Goal: Task Accomplishment & Management: Use online tool/utility

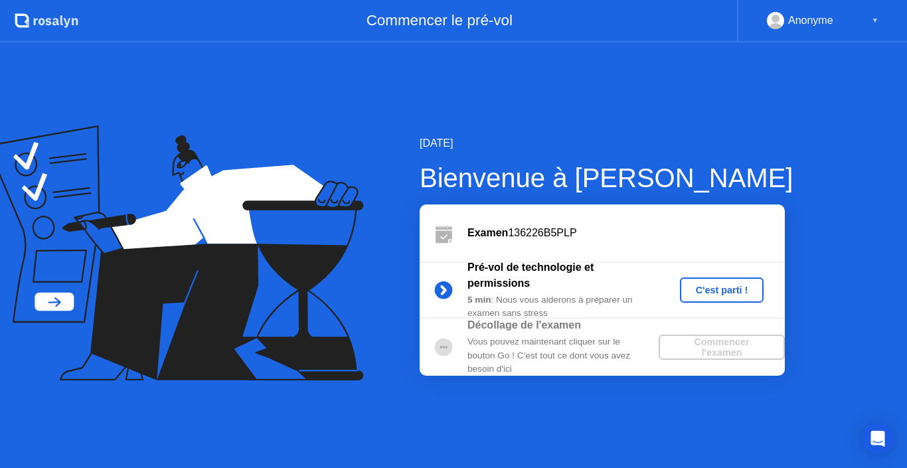
click at [702, 286] on div "C'est parti !" at bounding box center [722, 290] width 74 height 11
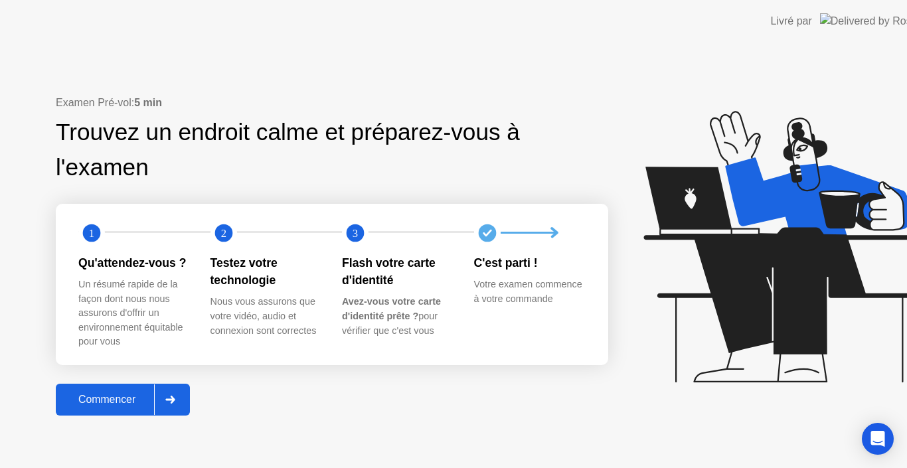
click at [721, 289] on icon at bounding box center [781, 246] width 277 height 271
click at [716, 288] on icon at bounding box center [781, 246] width 277 height 271
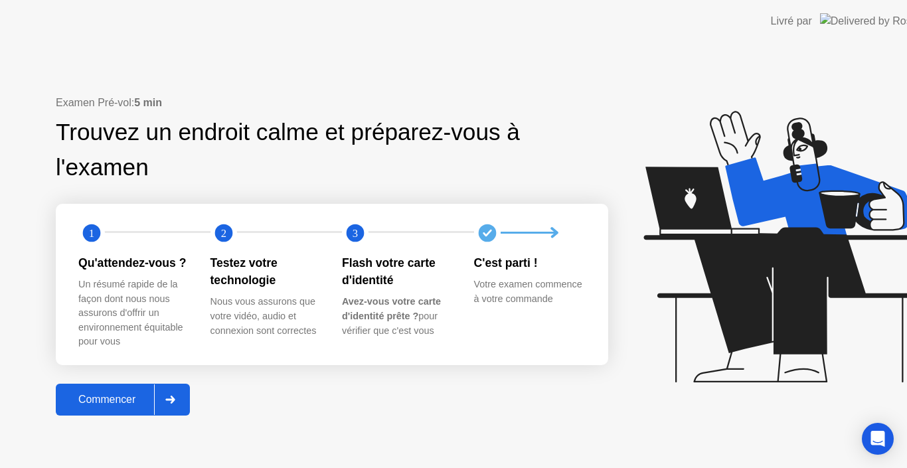
click at [716, 288] on icon at bounding box center [781, 246] width 277 height 271
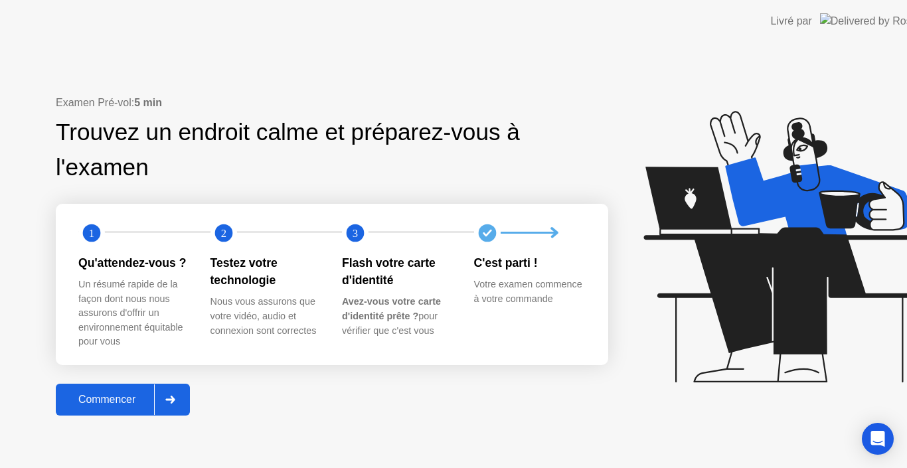
click at [716, 288] on icon at bounding box center [781, 246] width 277 height 271
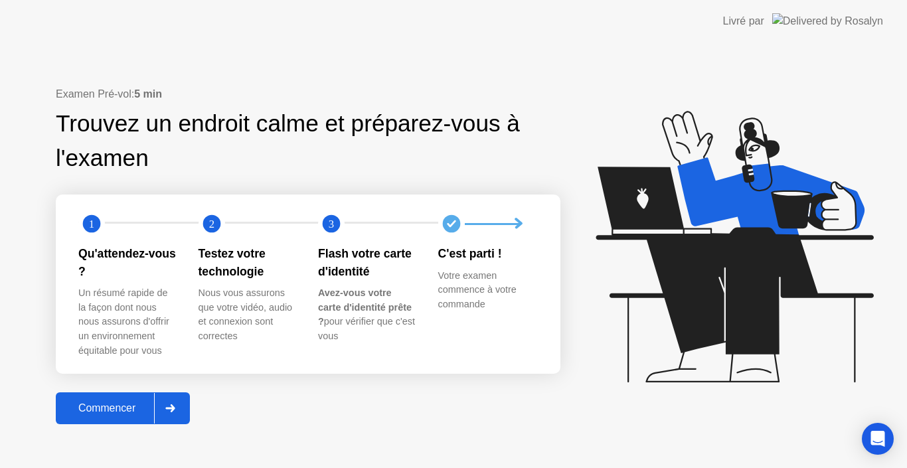
click at [173, 409] on icon at bounding box center [170, 408] width 9 height 8
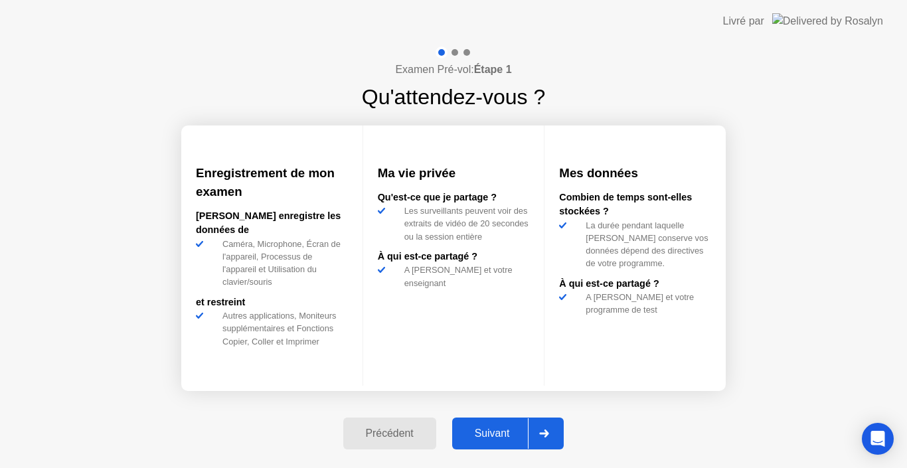
click at [542, 433] on icon at bounding box center [544, 433] width 10 height 8
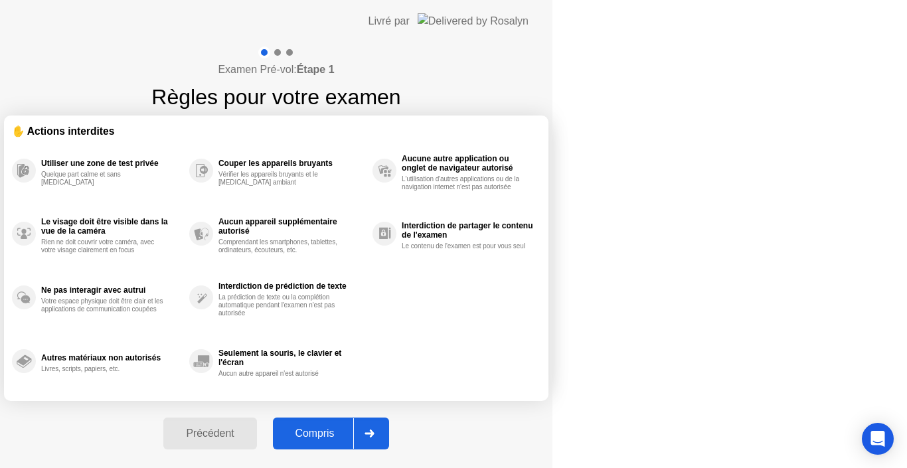
click at [385, 433] on div at bounding box center [369, 433] width 32 height 31
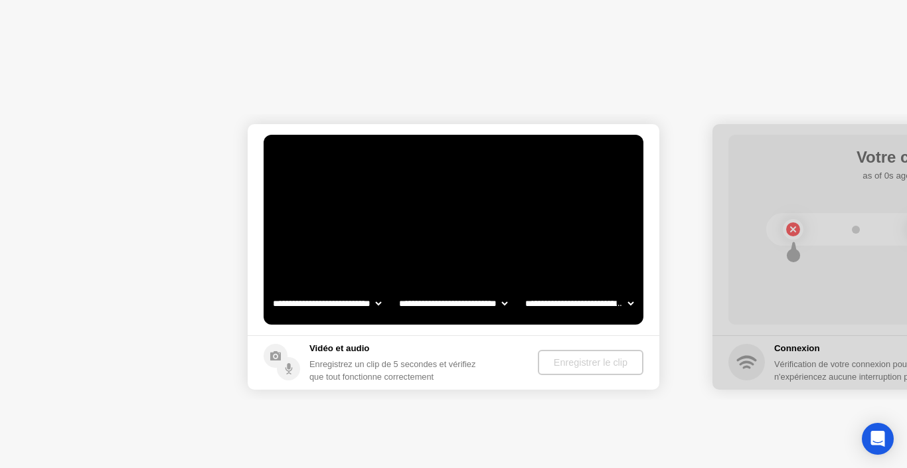
select select "**********"
select select "*******"
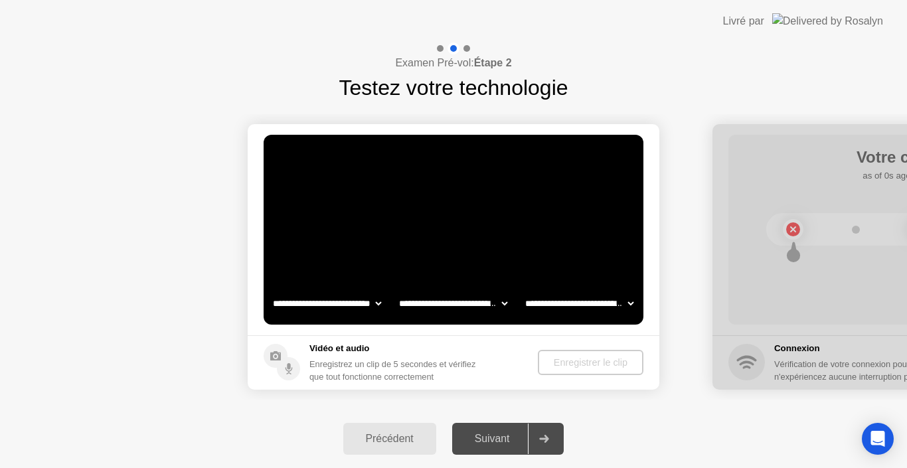
click at [474, 323] on video at bounding box center [454, 230] width 380 height 190
click at [473, 323] on video at bounding box center [454, 230] width 380 height 190
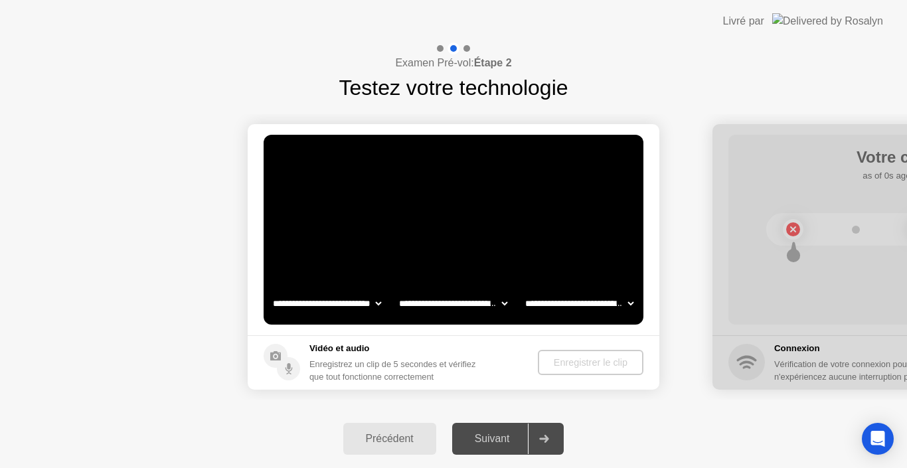
click at [473, 323] on video at bounding box center [454, 230] width 380 height 190
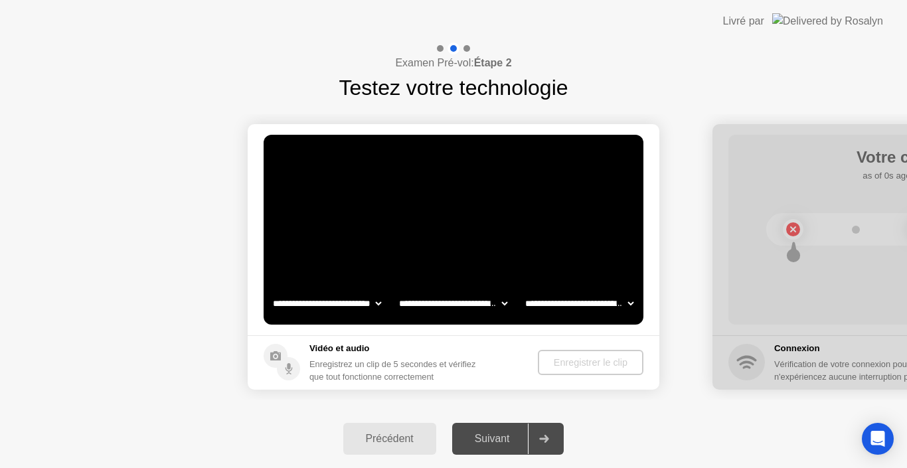
click at [307, 100] on div "Examen Pré-vol: Étape 2 Testez votre technologie" at bounding box center [453, 72] width 907 height 61
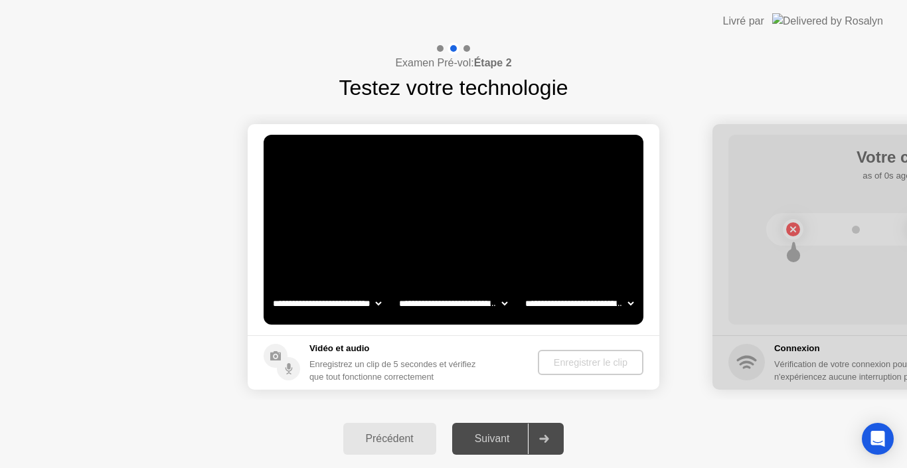
click at [307, 100] on div "Examen Pré-vol: Étape 2 Testez votre technologie" at bounding box center [453, 72] width 907 height 61
click at [509, 283] on video at bounding box center [454, 230] width 380 height 190
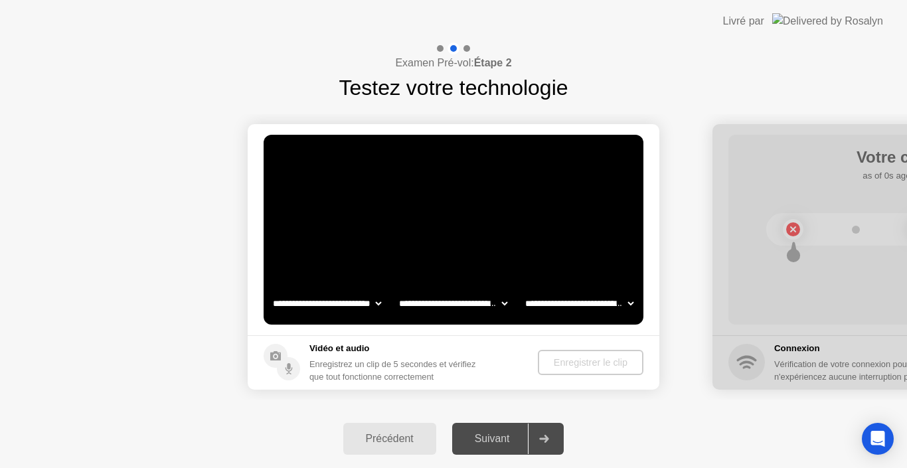
click at [821, 160] on div at bounding box center [918, 256] width 412 height 265
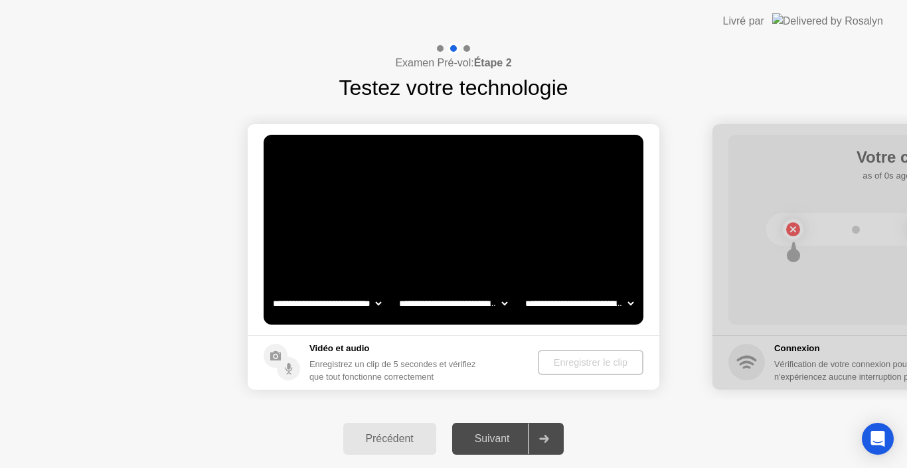
click at [821, 160] on div at bounding box center [918, 256] width 412 height 265
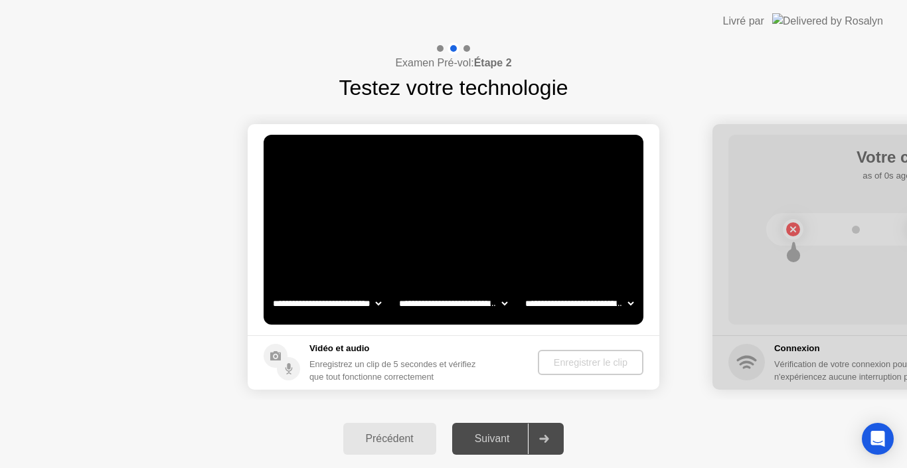
drag, startPoint x: 821, startPoint y: 160, endPoint x: 705, endPoint y: 192, distance: 120.4
drag, startPoint x: 705, startPoint y: 192, endPoint x: 807, endPoint y: 319, distance: 163.4
click at [875, 435] on icon "Open Intercom Messenger" at bounding box center [877, 438] width 15 height 17
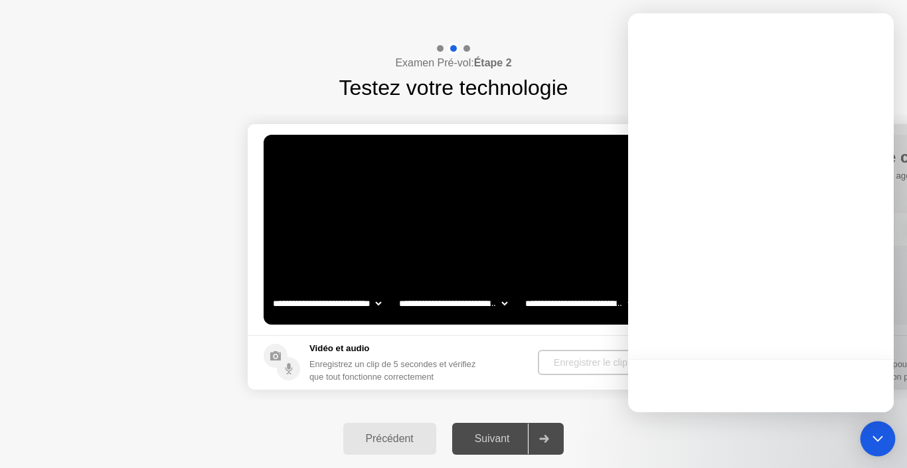
click at [877, 439] on icon "Open Intercom Messenger" at bounding box center [877, 439] width 0 height 0
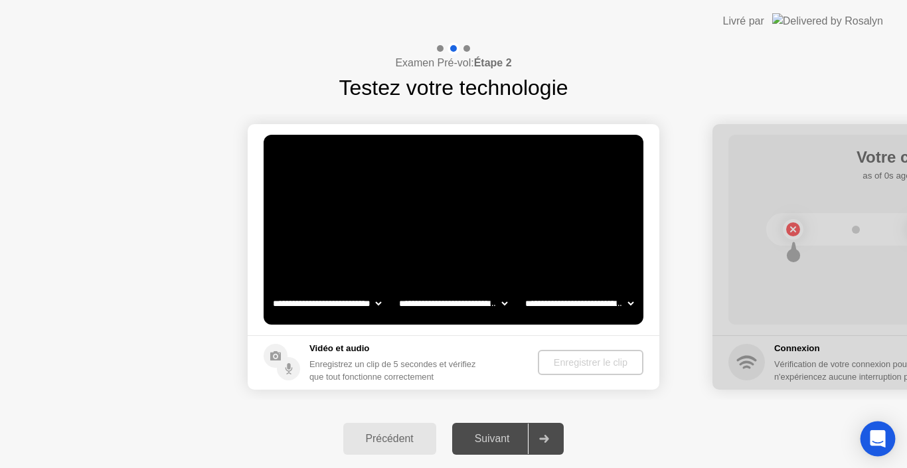
click at [875, 435] on icon "Open Intercom Messenger" at bounding box center [877, 438] width 15 height 17
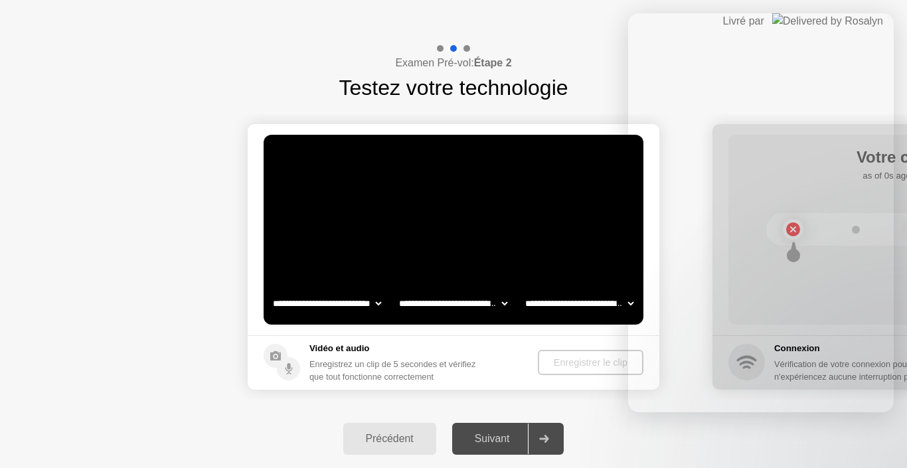
click at [585, 360] on div "Enregistrer le clip" at bounding box center [590, 362] width 95 height 11
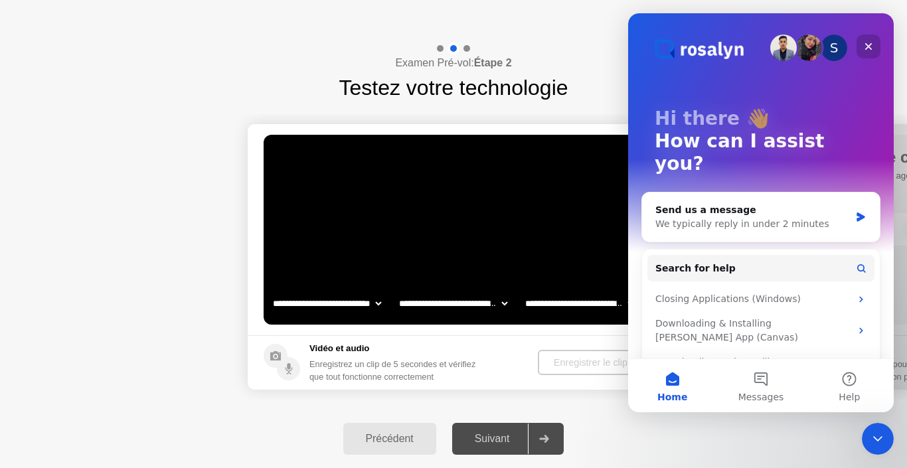
click at [867, 46] on icon "Close" at bounding box center [868, 46] width 11 height 11
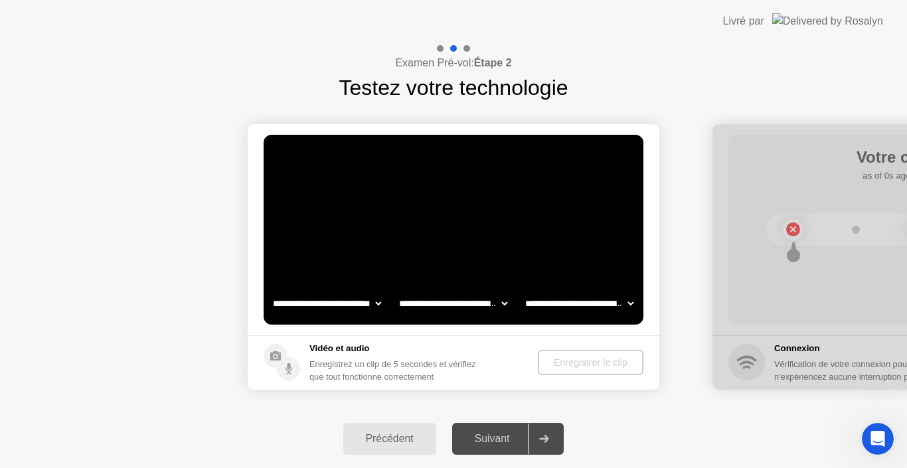
click at [598, 368] on div "Enregistrer le clip" at bounding box center [590, 362] width 95 height 11
click at [586, 367] on div "Enregistrer le clip" at bounding box center [590, 362] width 95 height 11
click at [502, 301] on select "**********" at bounding box center [452, 303] width 113 height 27
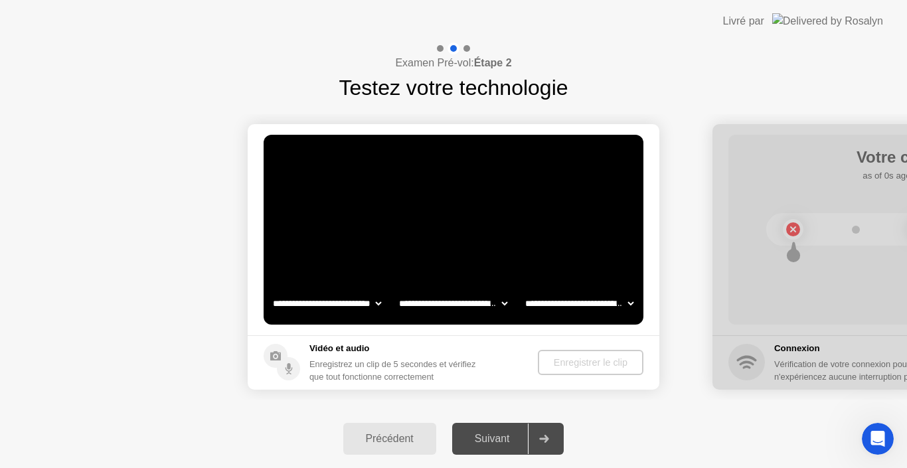
click at [502, 301] on select "**********" at bounding box center [452, 303] width 113 height 27
click at [625, 300] on select "**********" at bounding box center [578, 303] width 113 height 27
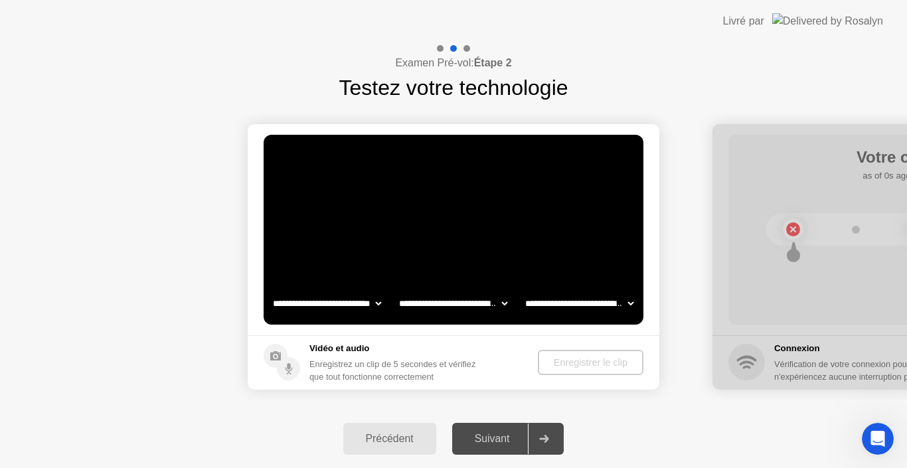
click at [379, 303] on select "**********" at bounding box center [326, 303] width 113 height 27
click at [290, 370] on circle at bounding box center [288, 368] width 23 height 23
click at [280, 358] on icon at bounding box center [275, 355] width 11 height 9
click at [598, 360] on div "Enregistrer le clip" at bounding box center [590, 362] width 95 height 11
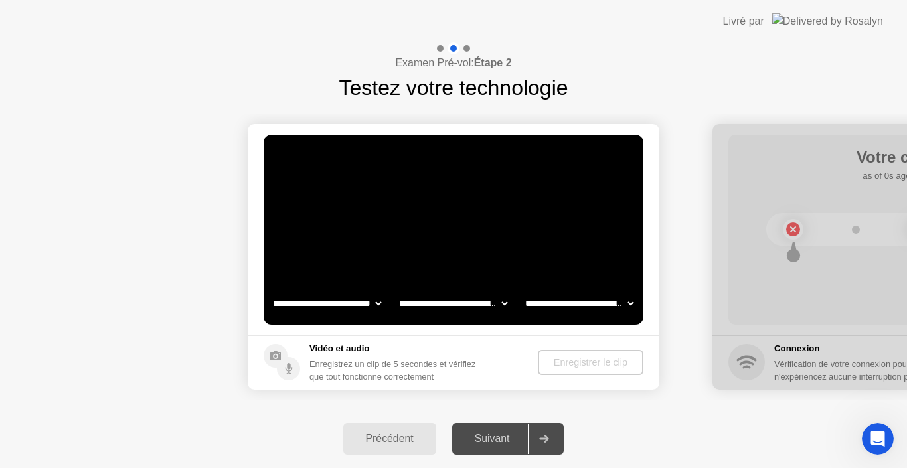
click at [598, 360] on div "Enregistrer le clip" at bounding box center [590, 362] width 95 height 11
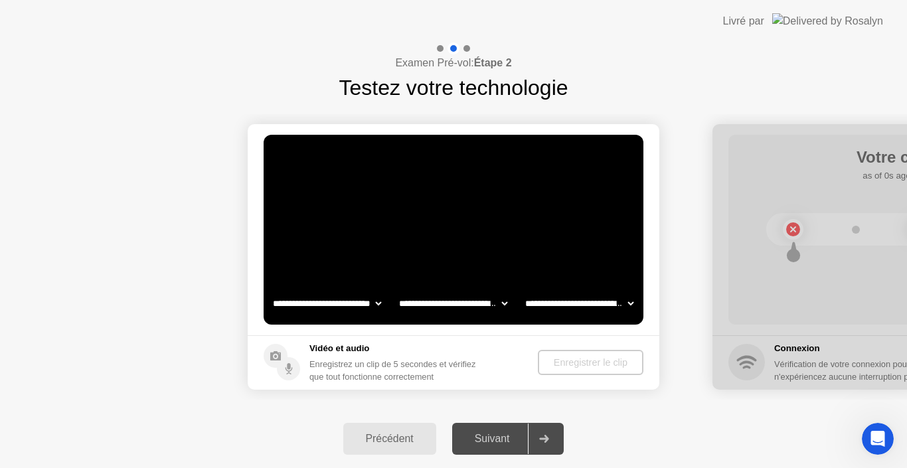
click at [598, 360] on div "Enregistrer le clip" at bounding box center [590, 362] width 95 height 11
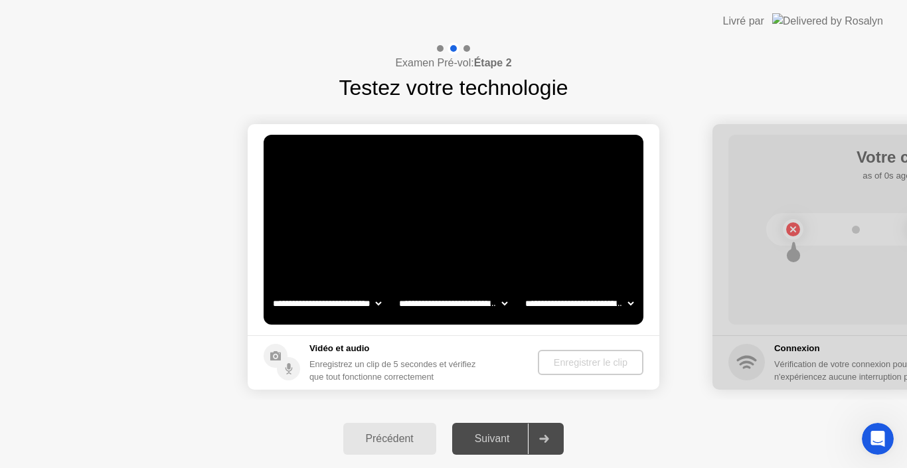
click at [598, 360] on div "Enregistrer le clip" at bounding box center [590, 362] width 95 height 11
click at [606, 361] on div "Enregistrer le clip" at bounding box center [590, 362] width 95 height 11
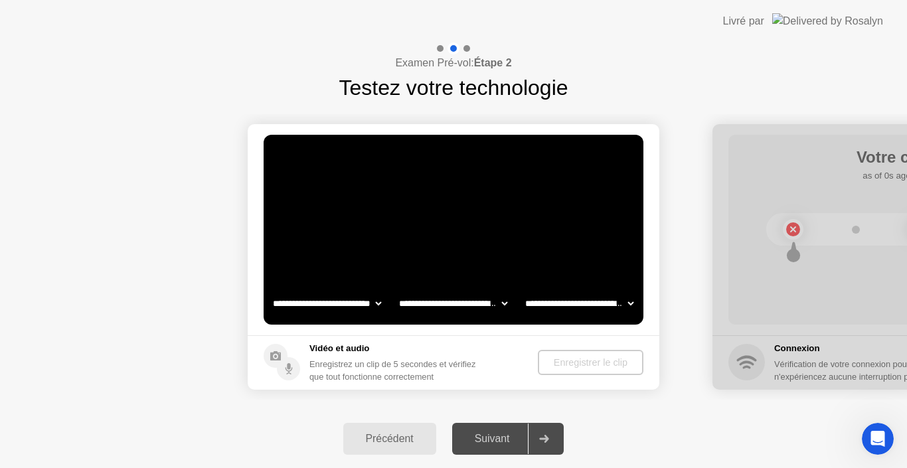
click at [606, 361] on div "Enregistrer le clip" at bounding box center [590, 362] width 95 height 11
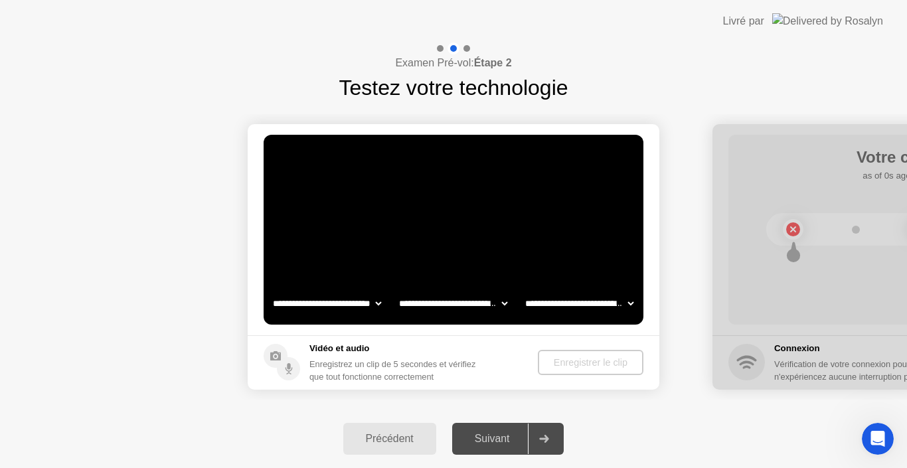
click at [606, 361] on div "Enregistrer le clip" at bounding box center [590, 362] width 95 height 11
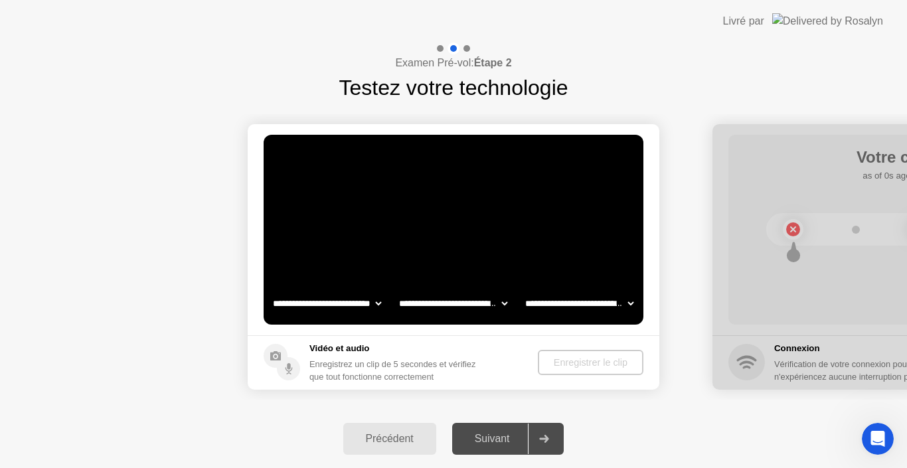
click at [606, 361] on div "Enregistrer le clip" at bounding box center [590, 362] width 95 height 11
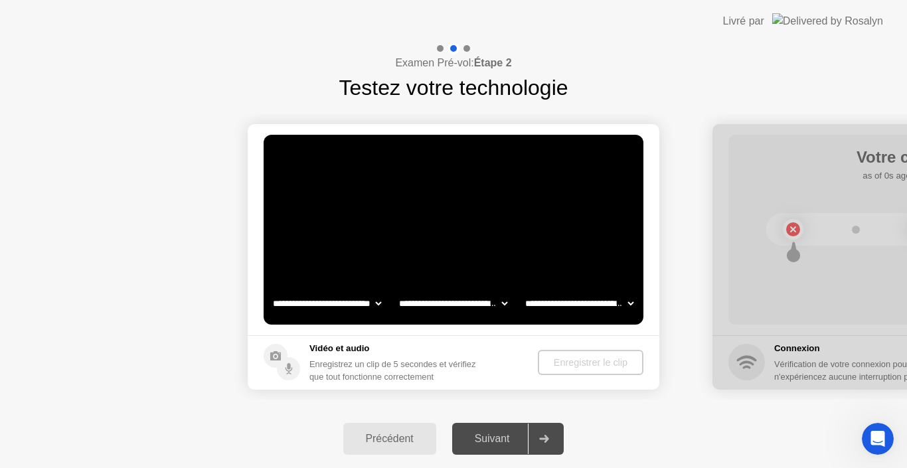
click at [606, 361] on div "Enregistrer le clip" at bounding box center [590, 362] width 95 height 11
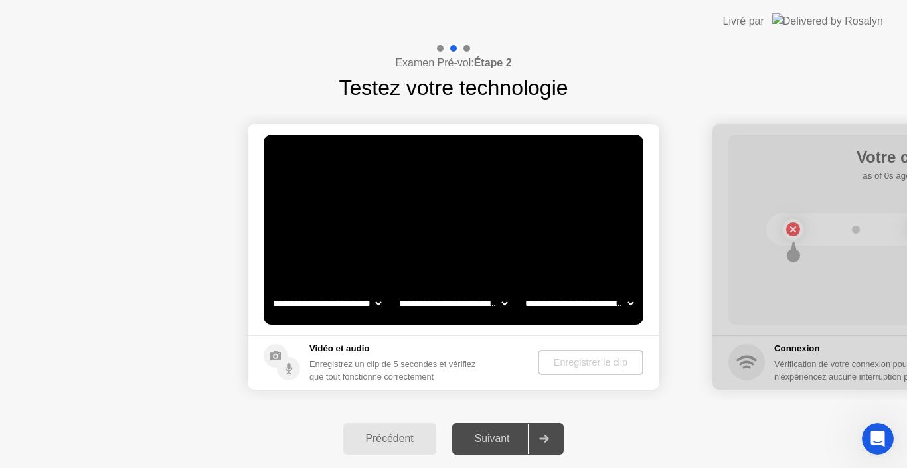
click at [748, 94] on div "Examen Pré-vol: Étape 2 Testez votre technologie" at bounding box center [453, 72] width 907 height 61
click at [584, 360] on div "Enregistrer le clip" at bounding box center [590, 362] width 95 height 11
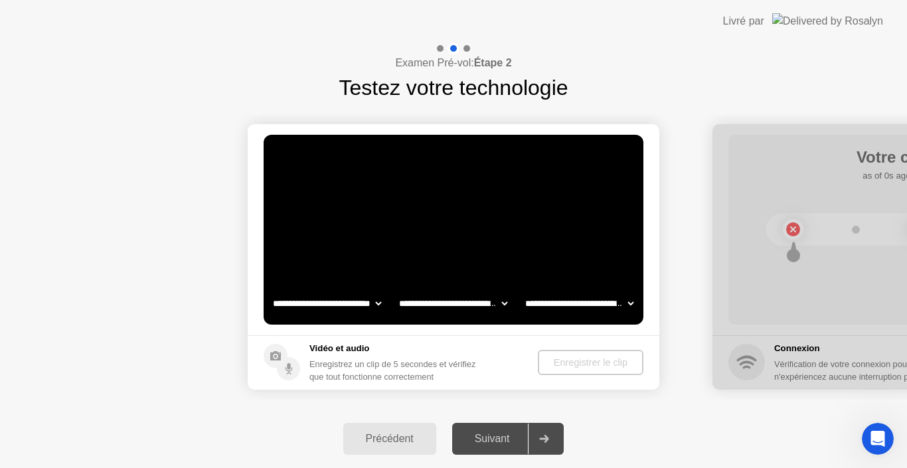
click at [584, 360] on div "Enregistrer le clip" at bounding box center [590, 362] width 95 height 11
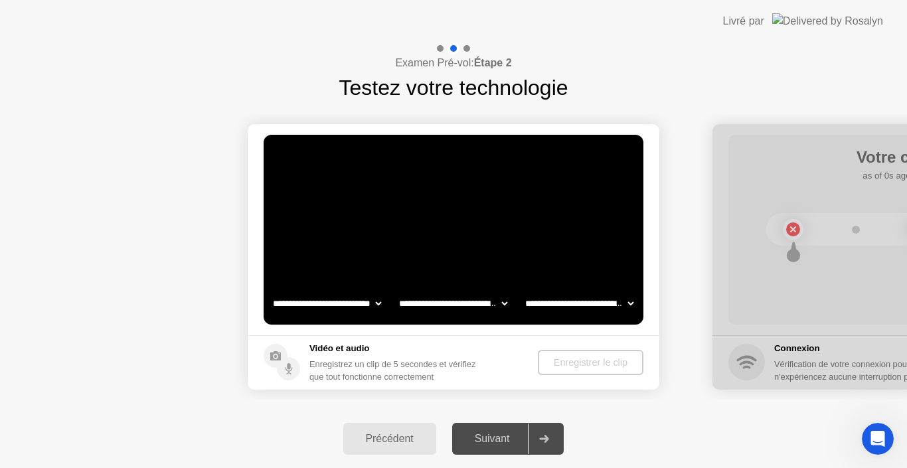
click at [584, 360] on div "Enregistrer le clip" at bounding box center [590, 362] width 95 height 11
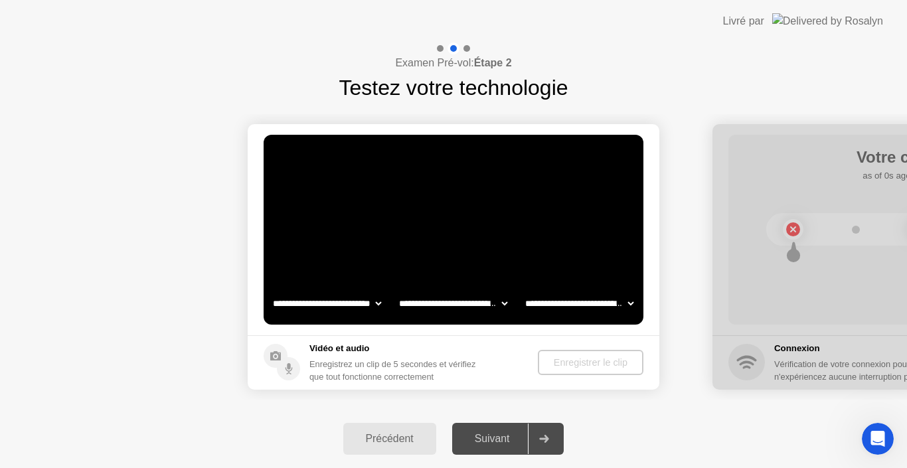
click at [584, 360] on div "Enregistrer le clip" at bounding box center [590, 362] width 95 height 11
click at [763, 291] on div at bounding box center [918, 256] width 412 height 265
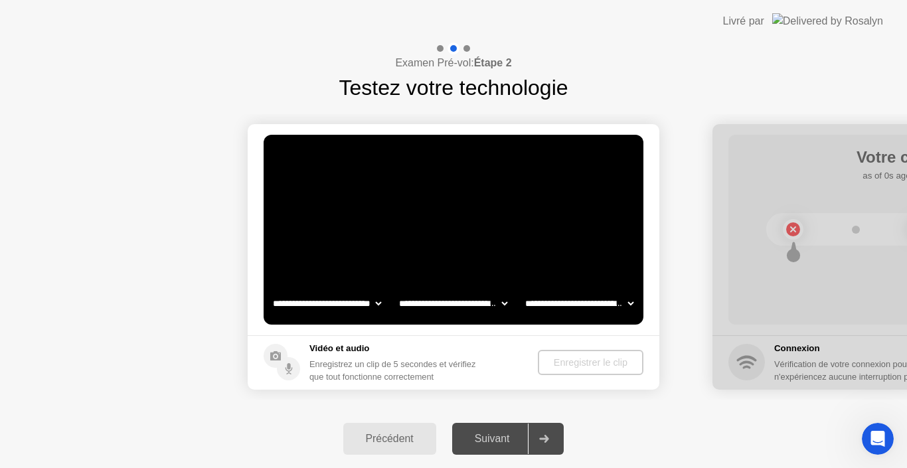
drag, startPoint x: 639, startPoint y: 421, endPoint x: 497, endPoint y: 412, distance: 141.6
click at [639, 421] on div "Précédent Suivant" at bounding box center [453, 439] width 907 height 58
click at [556, 368] on div "Enregistrer le clip" at bounding box center [590, 362] width 95 height 11
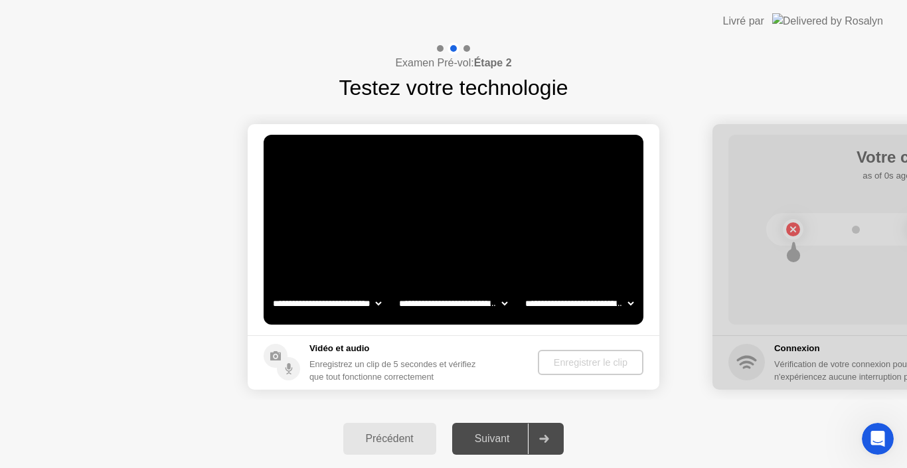
click at [556, 368] on div "Enregistrer le clip" at bounding box center [590, 362] width 95 height 11
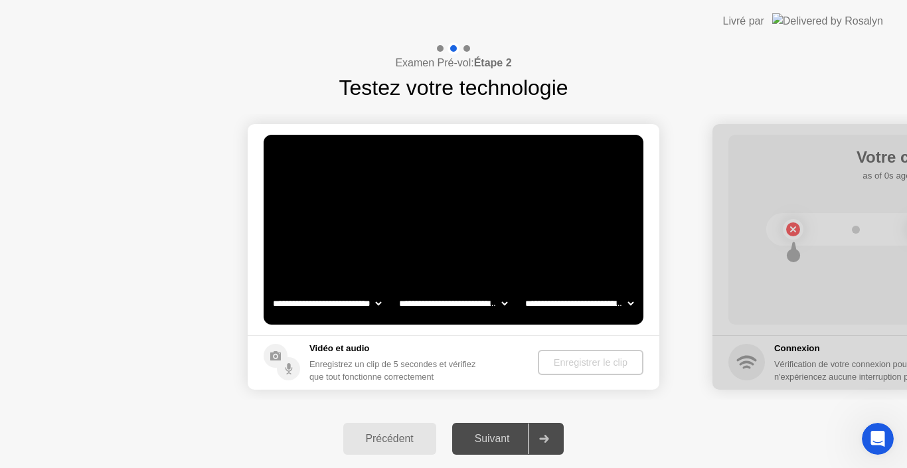
click at [556, 368] on div "Enregistrer le clip" at bounding box center [590, 362] width 95 height 11
click at [569, 232] on video at bounding box center [454, 230] width 380 height 190
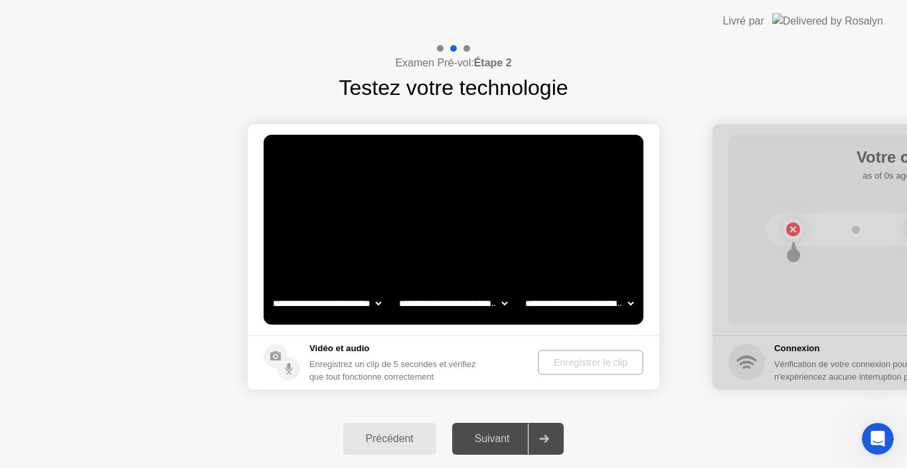
click at [569, 232] on video at bounding box center [454, 230] width 380 height 190
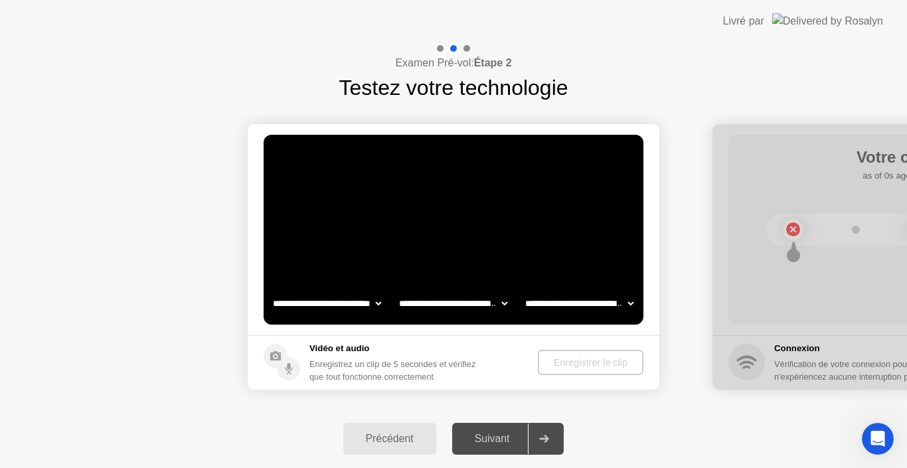
click at [569, 232] on video at bounding box center [454, 230] width 380 height 190
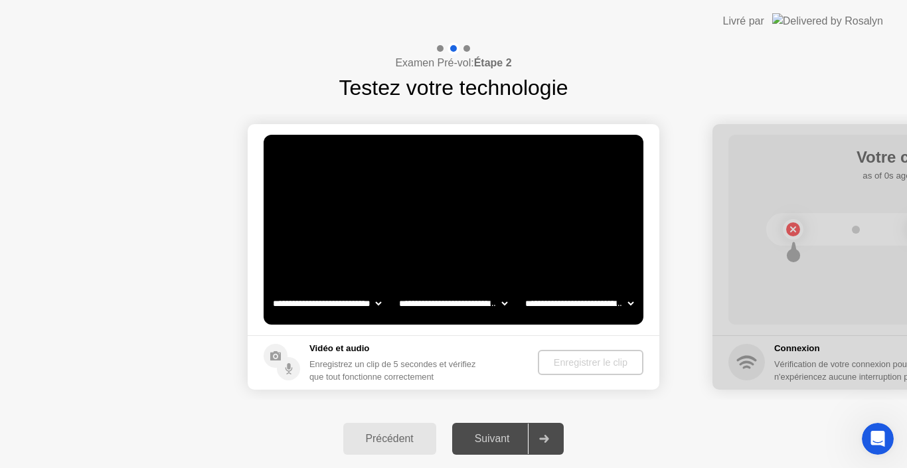
click at [569, 232] on video at bounding box center [454, 230] width 380 height 190
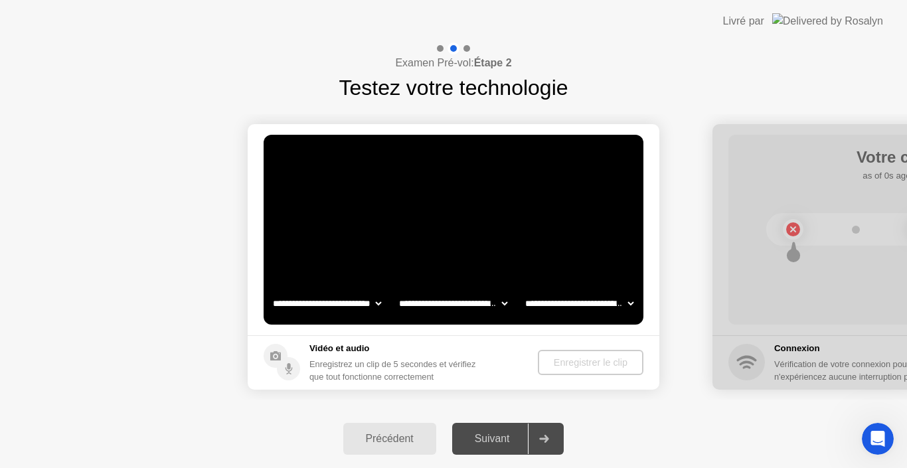
click at [569, 232] on video at bounding box center [454, 230] width 380 height 190
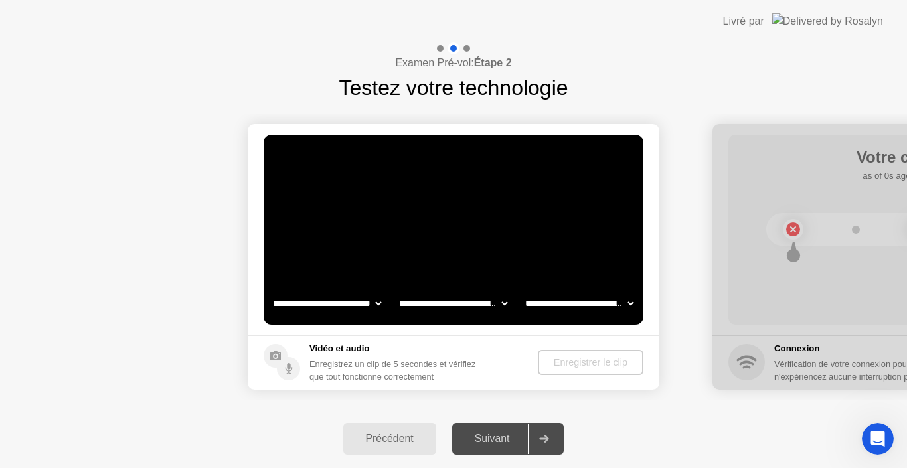
click at [569, 232] on video at bounding box center [454, 230] width 380 height 190
click at [564, 234] on video at bounding box center [454, 230] width 380 height 190
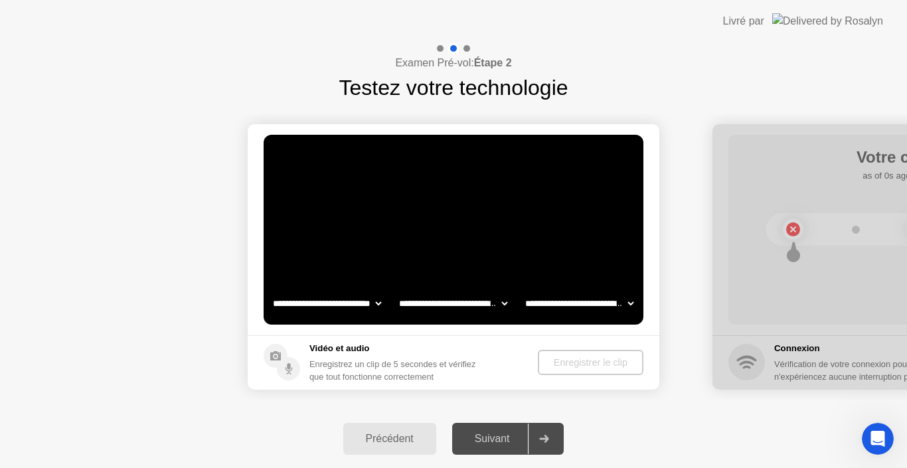
click at [564, 234] on video at bounding box center [454, 230] width 380 height 190
drag, startPoint x: 564, startPoint y: 234, endPoint x: 568, endPoint y: 229, distance: 7.1
click at [568, 229] on video at bounding box center [454, 230] width 380 height 190
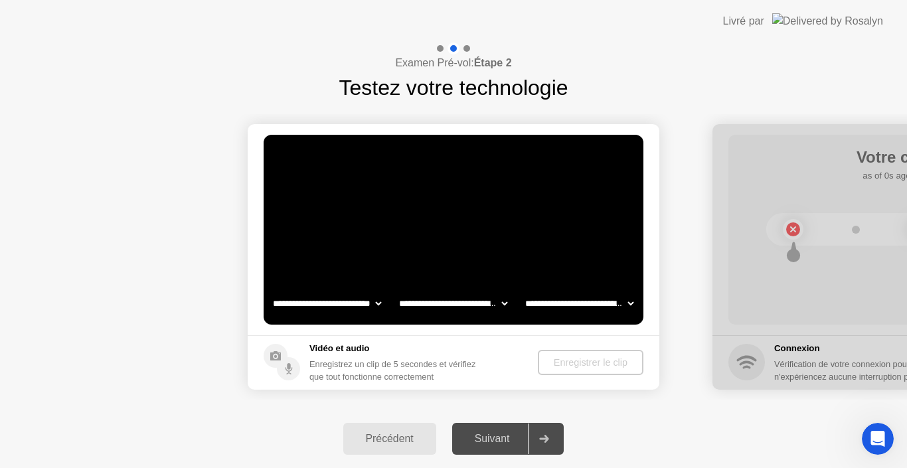
click at [518, 222] on video at bounding box center [454, 230] width 380 height 190
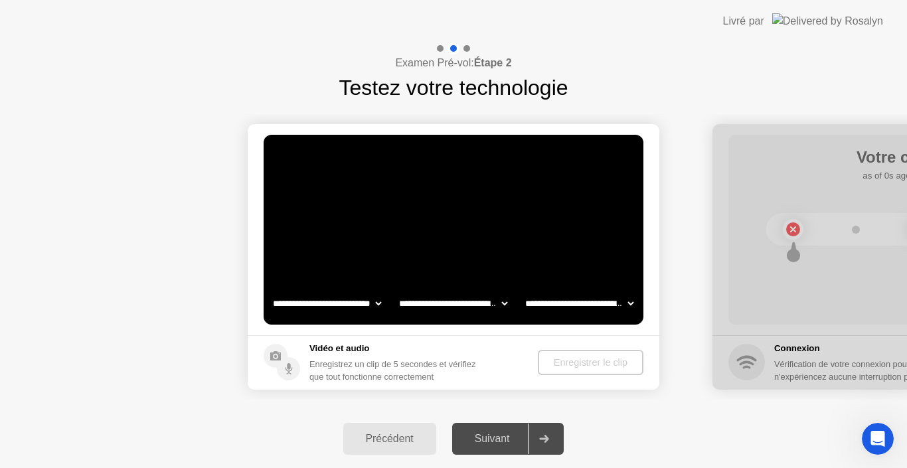
click at [518, 222] on video at bounding box center [454, 230] width 380 height 190
drag, startPoint x: 518, startPoint y: 222, endPoint x: 437, endPoint y: 246, distance: 85.1
click at [437, 246] on video at bounding box center [454, 230] width 380 height 190
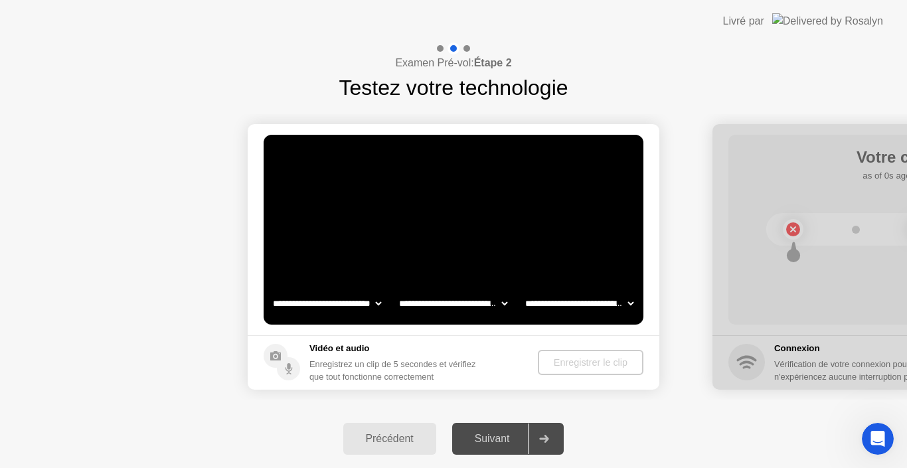
click at [437, 246] on video at bounding box center [454, 230] width 380 height 190
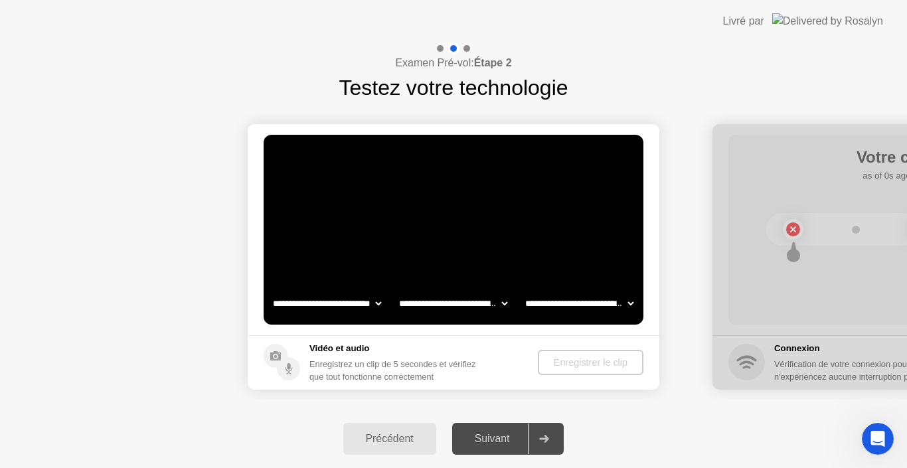
click at [437, 246] on video at bounding box center [454, 230] width 380 height 190
drag, startPoint x: 437, startPoint y: 246, endPoint x: 394, endPoint y: 359, distance: 121.2
click at [394, 359] on app-media "**********" at bounding box center [454, 256] width 412 height 265
click at [394, 359] on div "Enregistrez un clip de 5 secondes et vérifiez que tout fonctionne correctement" at bounding box center [397, 370] width 177 height 25
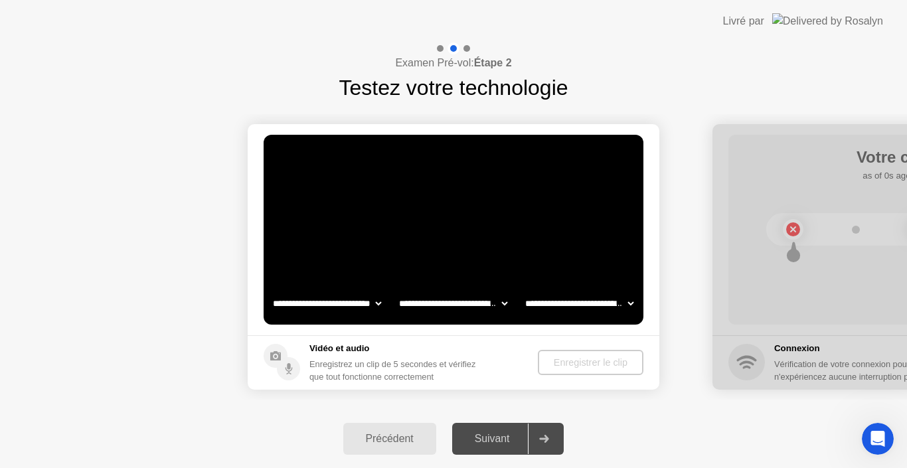
click at [394, 359] on div "Enregistrez un clip de 5 secondes et vérifiez que tout fonctionne correctement" at bounding box center [397, 370] width 177 height 25
drag, startPoint x: 394, startPoint y: 359, endPoint x: 356, endPoint y: 349, distance: 39.1
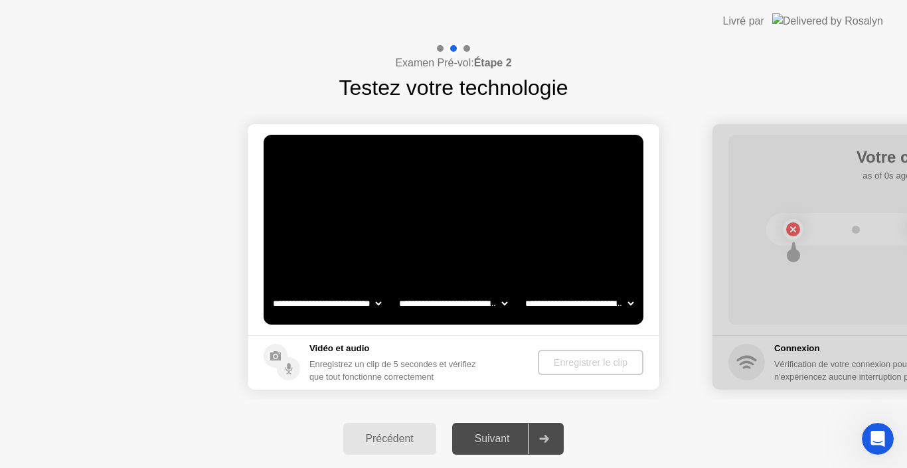
click at [356, 349] on div "Vidéo et audio Enregistrez un clip de 5 secondes et vérifiez que tout fonctionn…" at bounding box center [397, 362] width 177 height 41
click at [356, 349] on h5 "Vidéo et audio" at bounding box center [397, 348] width 177 height 13
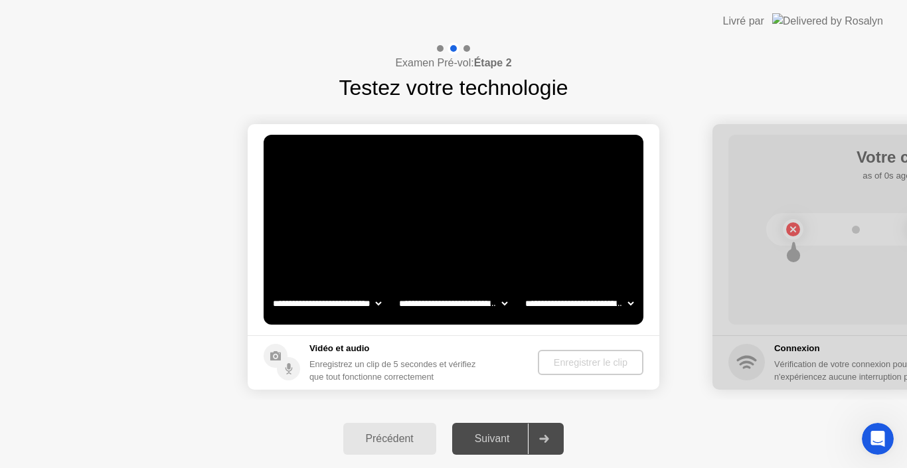
click at [356, 349] on h5 "Vidéo et audio" at bounding box center [397, 348] width 177 height 13
drag, startPoint x: 356, startPoint y: 349, endPoint x: 290, endPoint y: 368, distance: 69.1
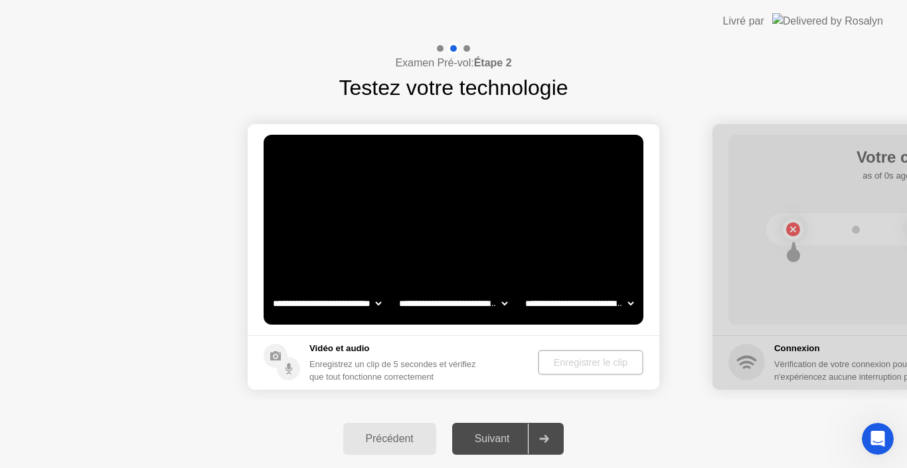
click at [290, 368] on div "Vidéo et audio Enregistrez un clip de 5 secondes et vérifiez que tout fonctionn…" at bounding box center [375, 362] width 223 height 41
click at [290, 368] on icon at bounding box center [288, 366] width 3 height 7
drag, startPoint x: 290, startPoint y: 368, endPoint x: 276, endPoint y: 354, distance: 19.7
click at [276, 354] on icon at bounding box center [282, 362] width 37 height 37
click at [276, 354] on circle at bounding box center [276, 356] width 24 height 24
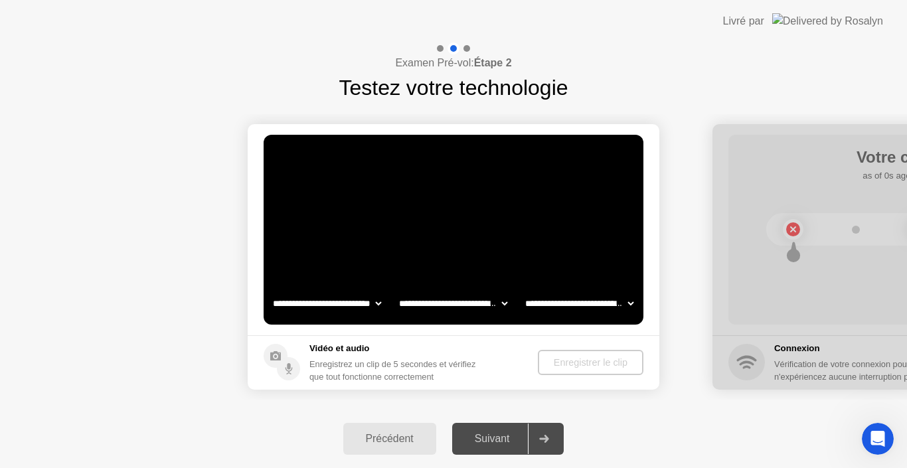
click at [276, 354] on circle at bounding box center [276, 356] width 24 height 24
click at [591, 248] on video at bounding box center [454, 230] width 380 height 190
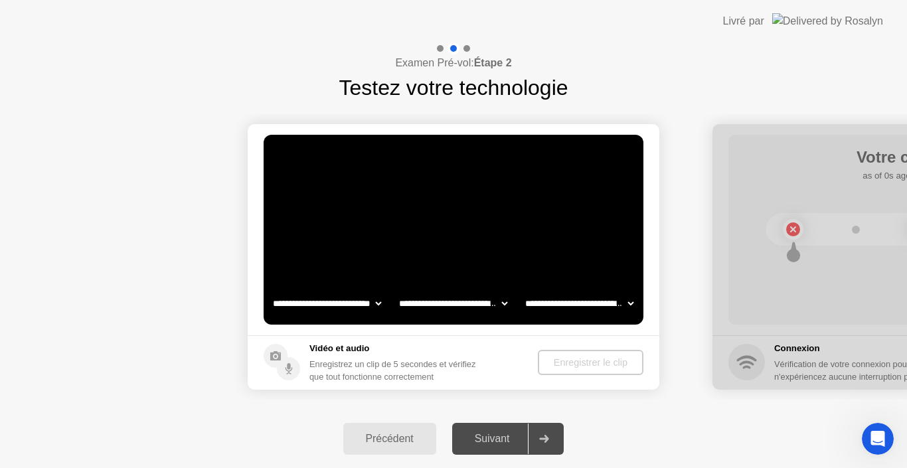
click at [591, 248] on video at bounding box center [454, 230] width 380 height 190
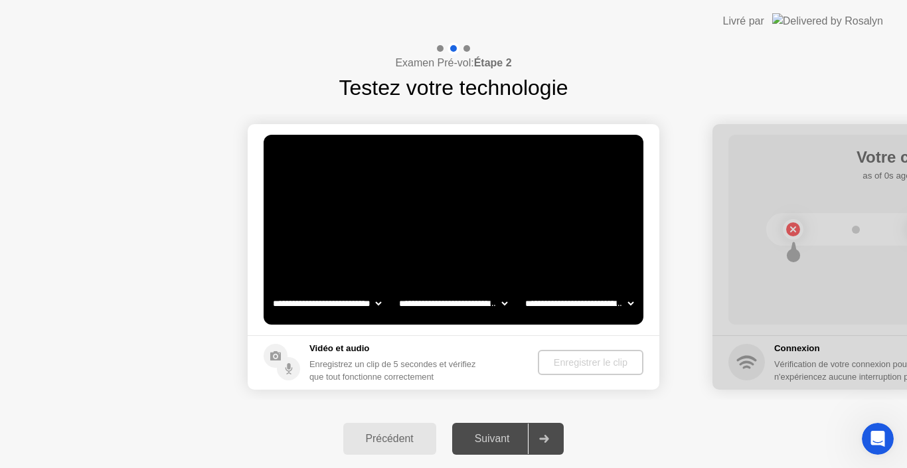
click at [591, 248] on video at bounding box center [454, 230] width 380 height 190
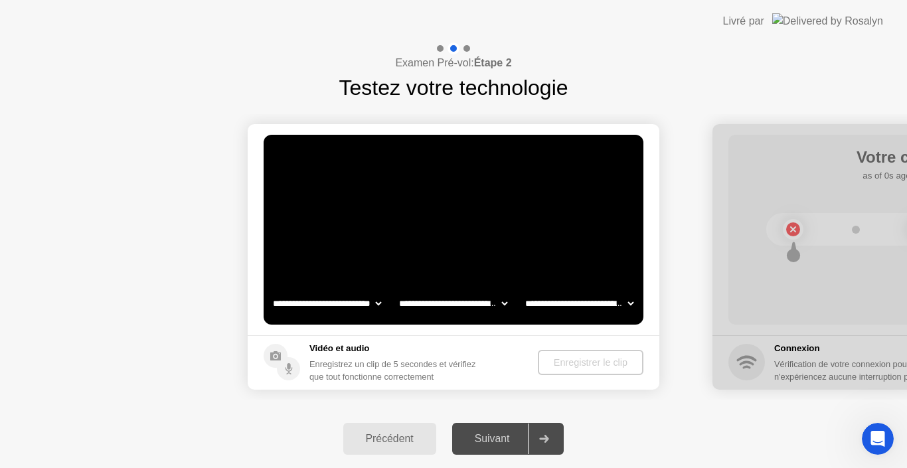
click at [591, 248] on video at bounding box center [454, 230] width 380 height 190
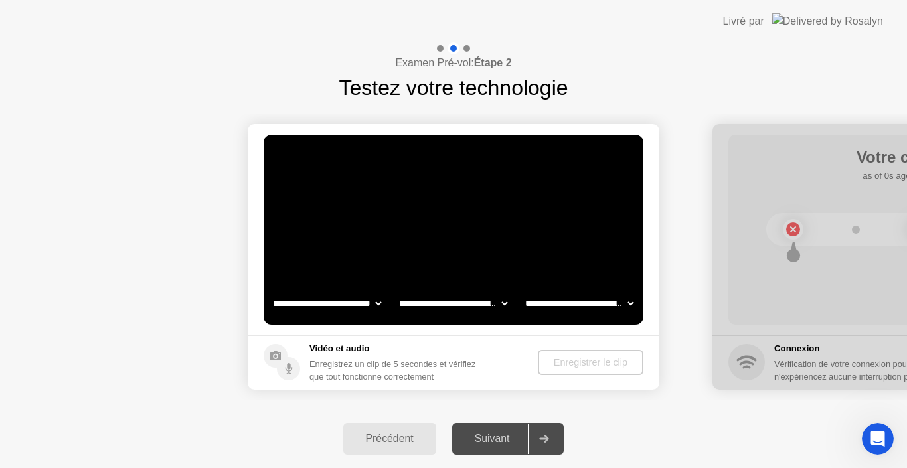
click at [591, 248] on video at bounding box center [454, 230] width 380 height 190
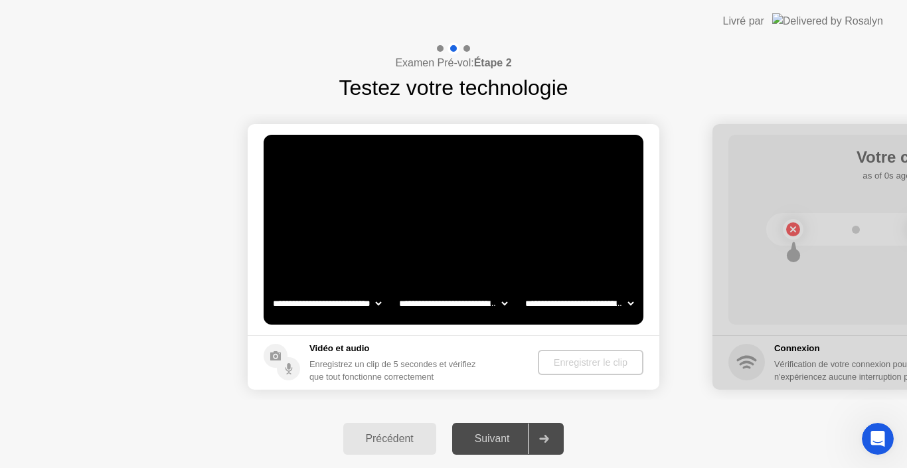
click at [591, 248] on video at bounding box center [454, 230] width 380 height 190
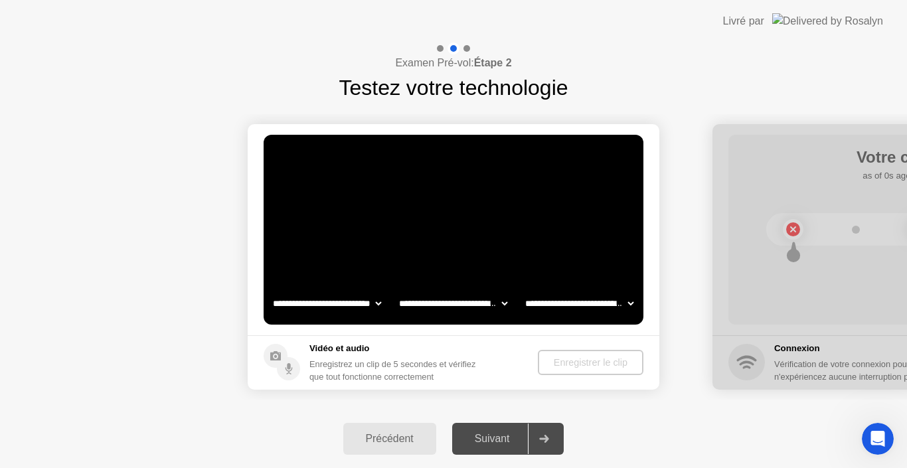
click at [591, 248] on video at bounding box center [454, 230] width 380 height 190
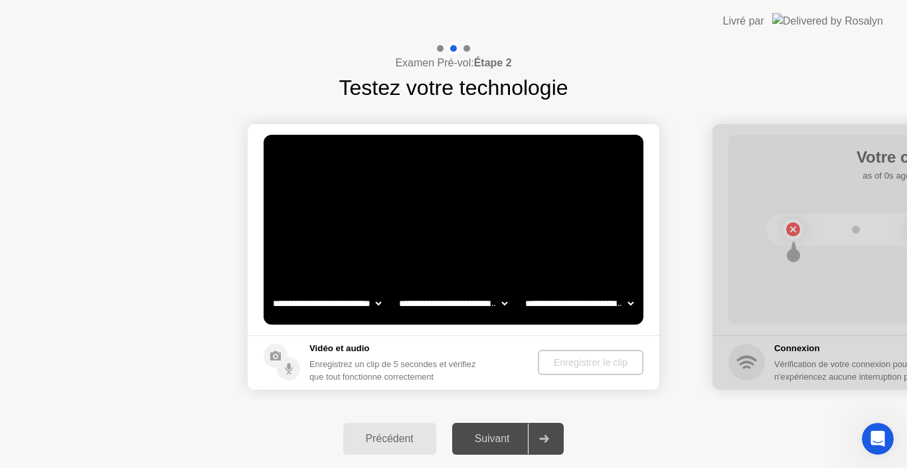
click at [591, 248] on video at bounding box center [454, 230] width 380 height 190
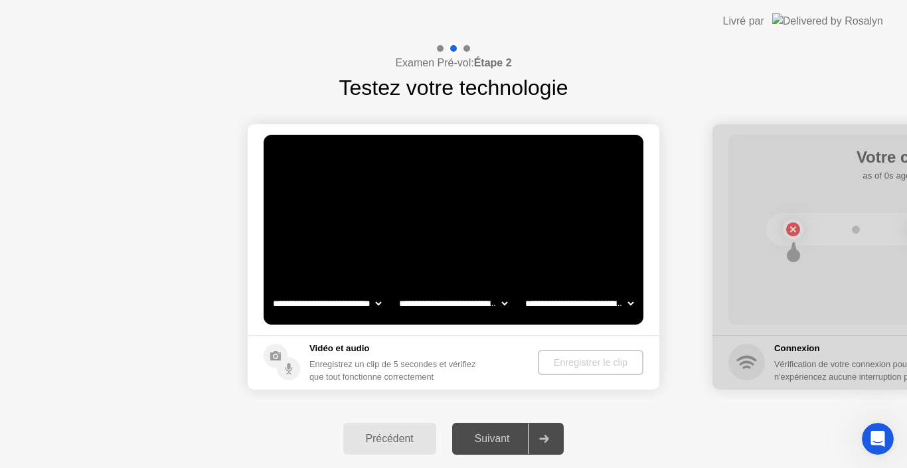
click at [591, 248] on video at bounding box center [454, 230] width 380 height 190
click at [398, 221] on video at bounding box center [454, 230] width 380 height 190
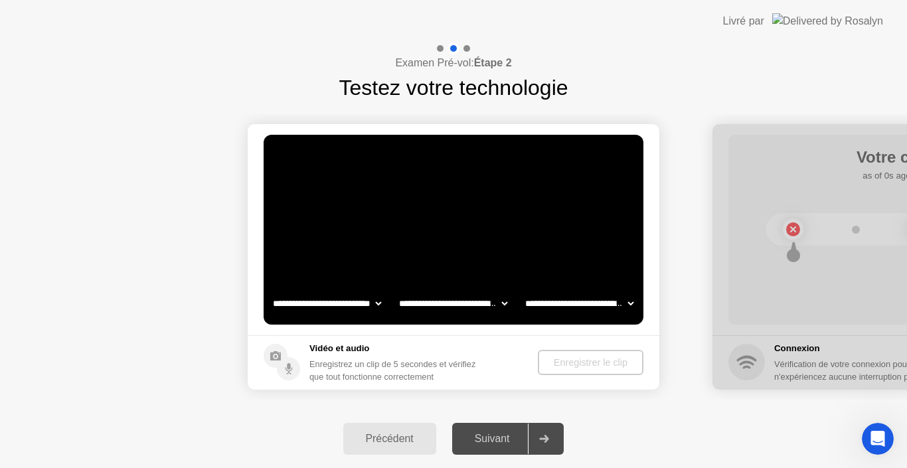
click at [398, 221] on video at bounding box center [454, 230] width 380 height 190
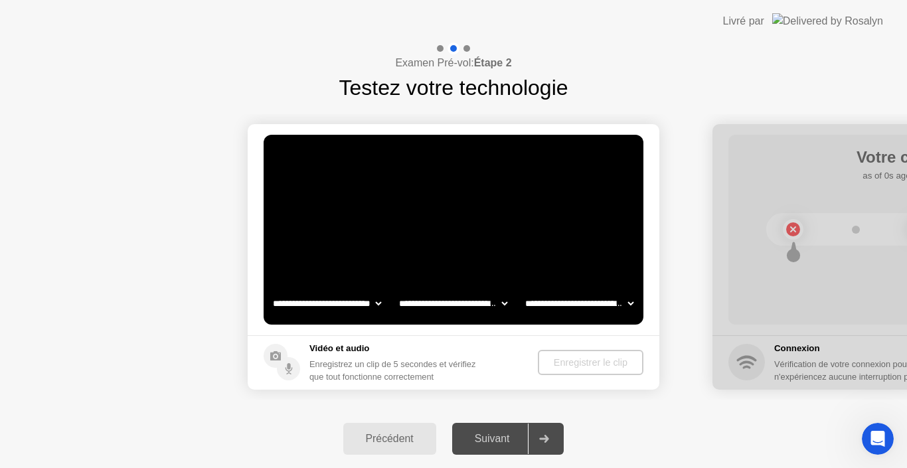
click at [584, 367] on div "Enregistrer le clip" at bounding box center [590, 362] width 95 height 11
click at [551, 362] on div "Enregistrer le clip" at bounding box center [590, 362] width 95 height 11
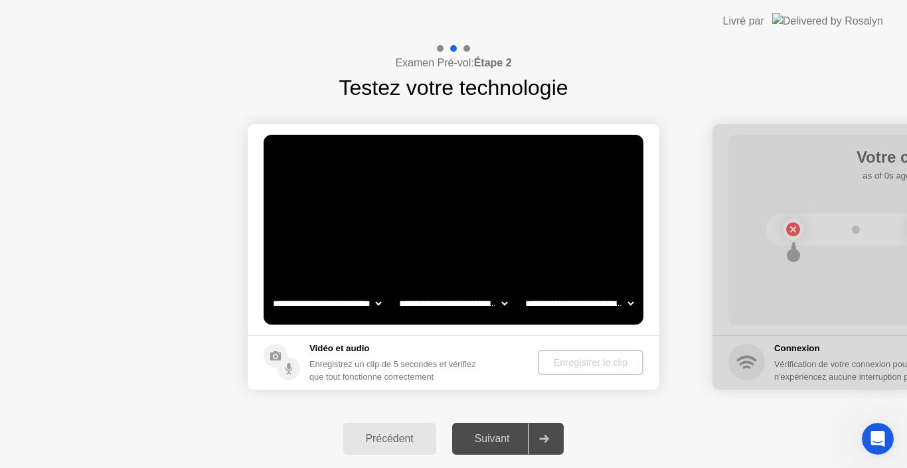
click at [551, 362] on div "Enregistrer le clip" at bounding box center [590, 362] width 95 height 11
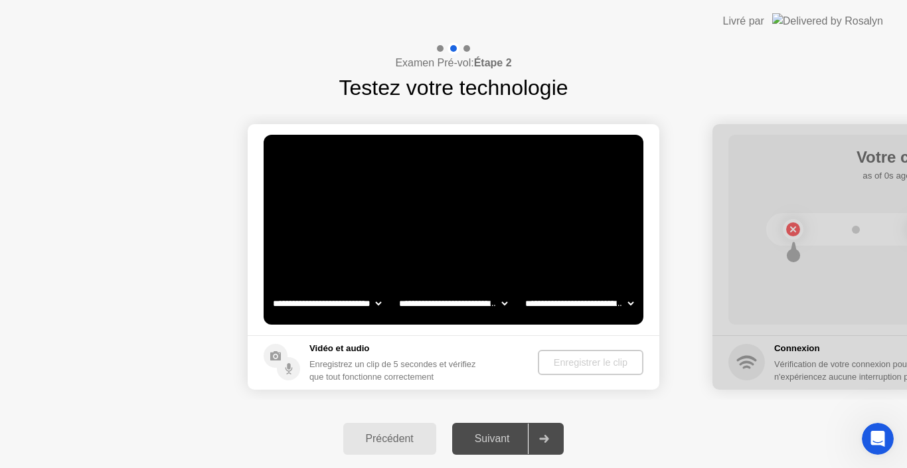
click at [551, 362] on div "Enregistrer le clip" at bounding box center [590, 362] width 95 height 11
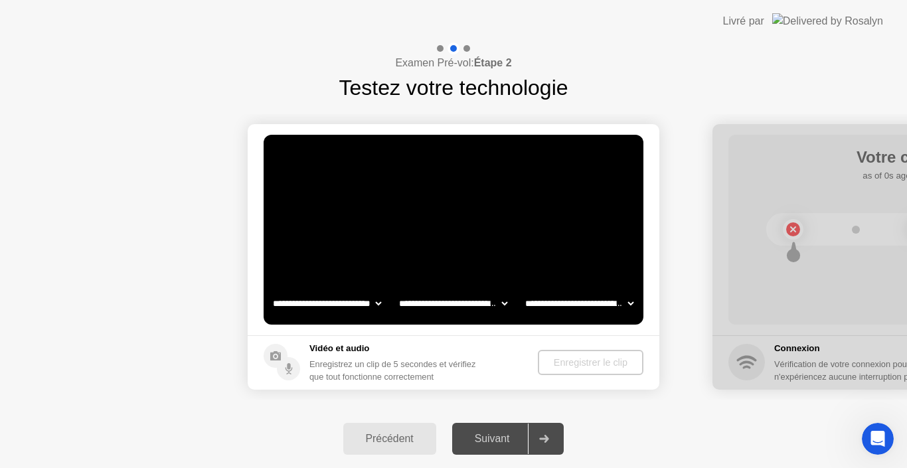
click at [551, 362] on div "Enregistrer le clip" at bounding box center [590, 362] width 95 height 11
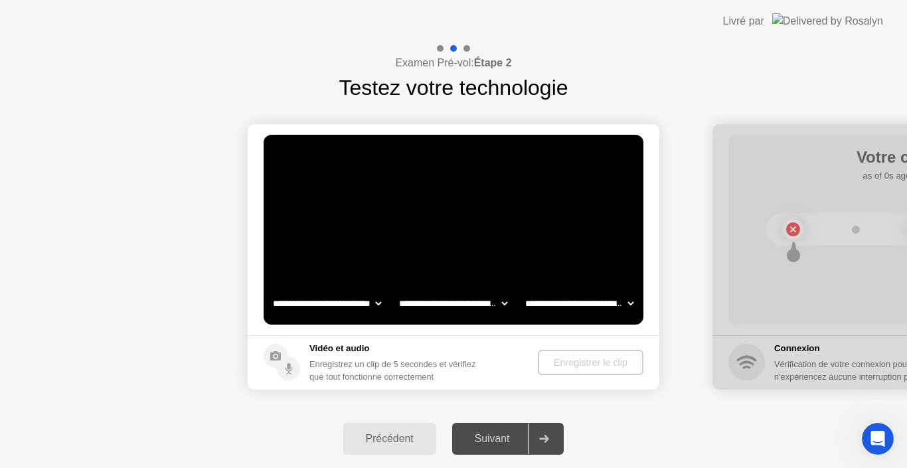
click at [551, 362] on div "Enregistrer le clip" at bounding box center [590, 362] width 95 height 11
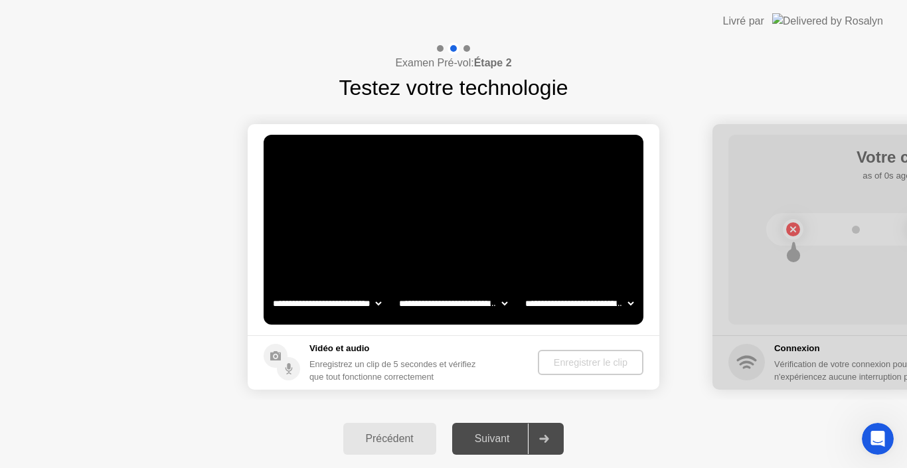
click at [551, 362] on div "Enregistrer le clip" at bounding box center [590, 362] width 95 height 11
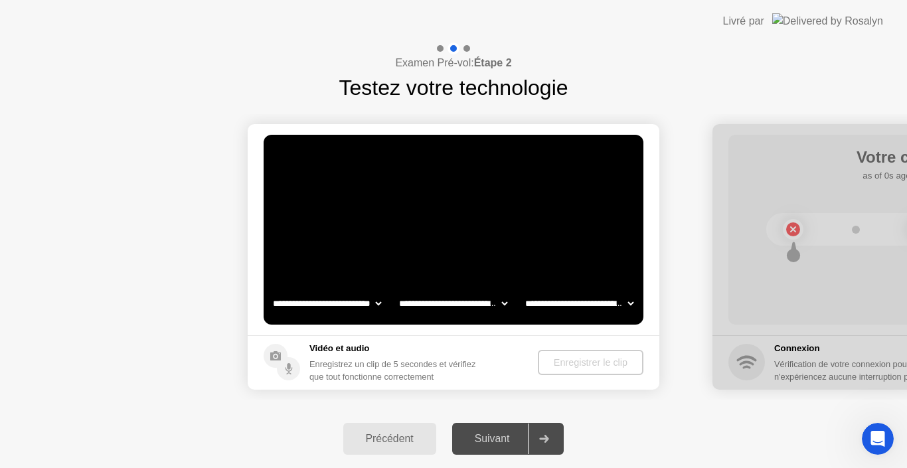
click at [551, 362] on div "Enregistrer le clip" at bounding box center [590, 362] width 95 height 11
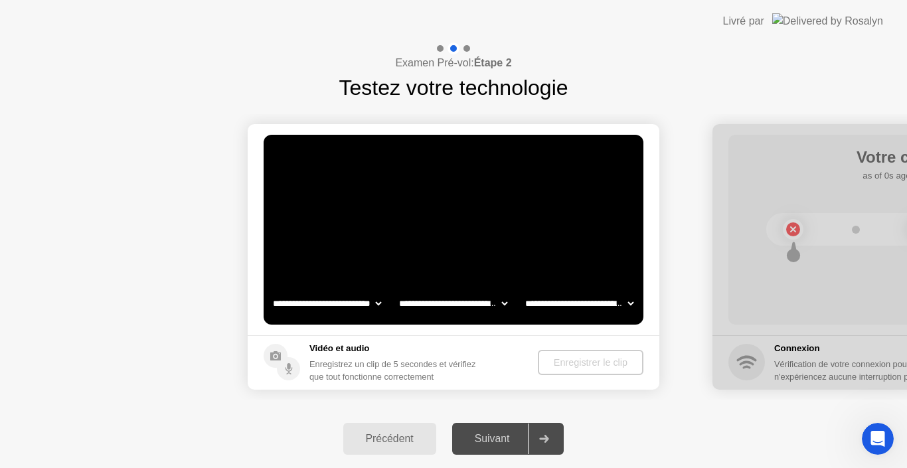
click at [551, 362] on div "Enregistrer le clip" at bounding box center [590, 362] width 95 height 11
click at [532, 245] on video at bounding box center [454, 230] width 380 height 190
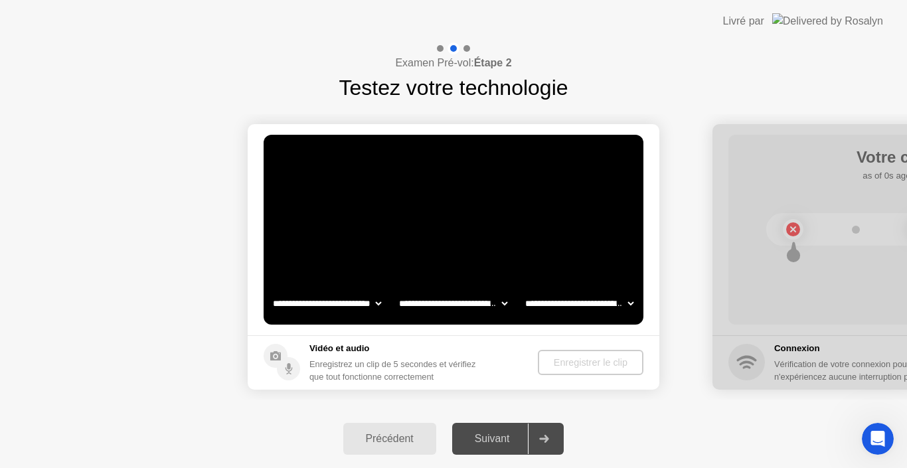
click at [532, 245] on video at bounding box center [454, 230] width 380 height 190
click at [507, 441] on div "Suivant" at bounding box center [492, 439] width 72 height 12
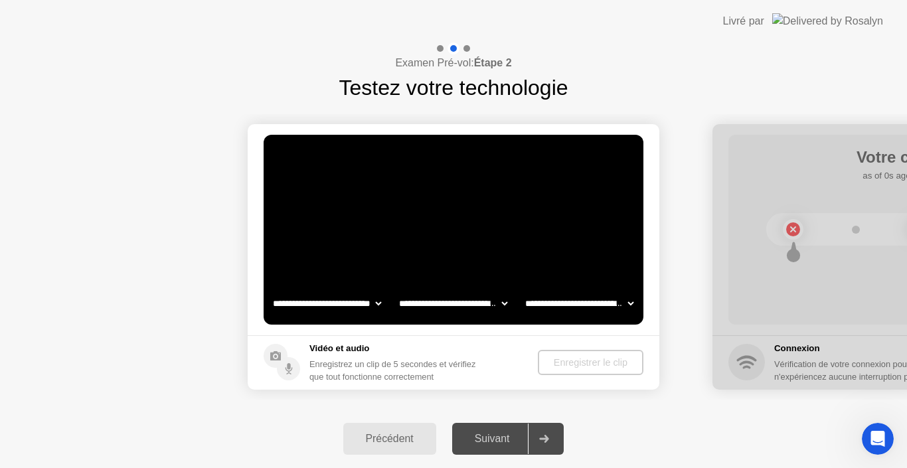
click at [507, 441] on div "Suivant" at bounding box center [492, 439] width 72 height 12
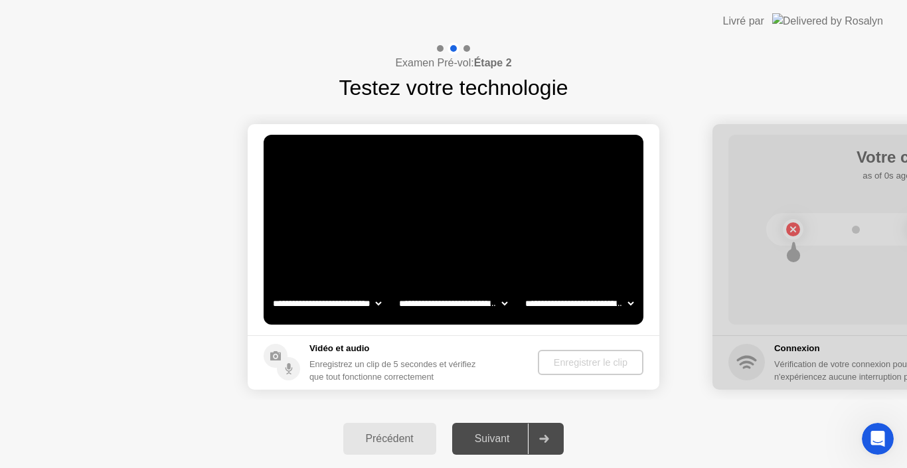
click at [507, 441] on div "Suivant" at bounding box center [492, 439] width 72 height 12
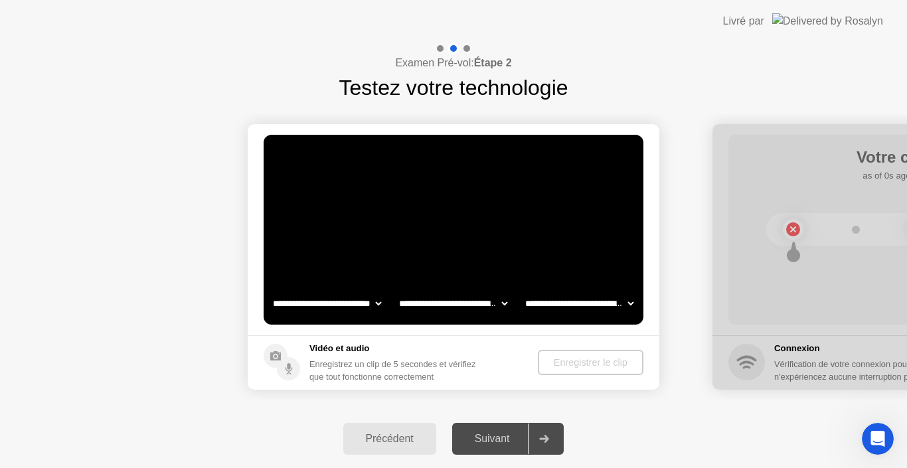
click at [507, 441] on div "Suivant" at bounding box center [492, 439] width 72 height 12
click at [657, 427] on div "Précédent Suivant" at bounding box center [453, 439] width 907 height 58
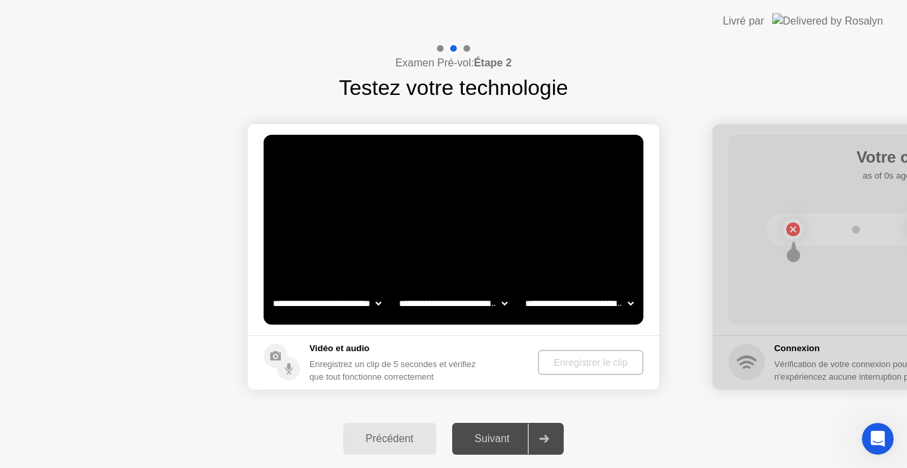
click at [580, 362] on div "Enregistrer le clip" at bounding box center [590, 362] width 95 height 11
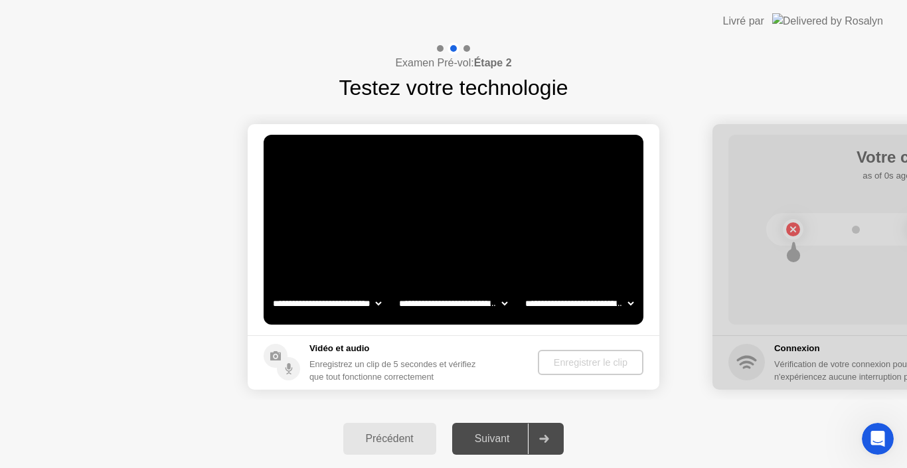
click at [580, 362] on div "Enregistrer le clip" at bounding box center [590, 362] width 95 height 11
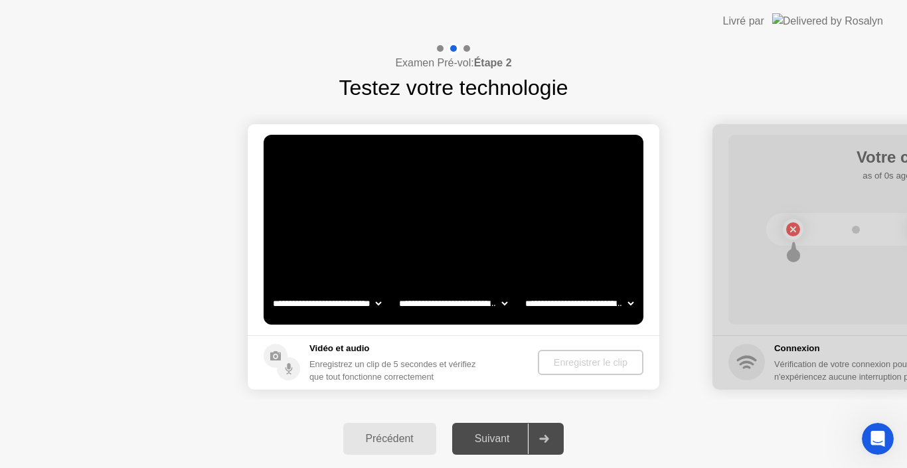
click at [580, 362] on div "Enregistrer le clip" at bounding box center [590, 362] width 95 height 11
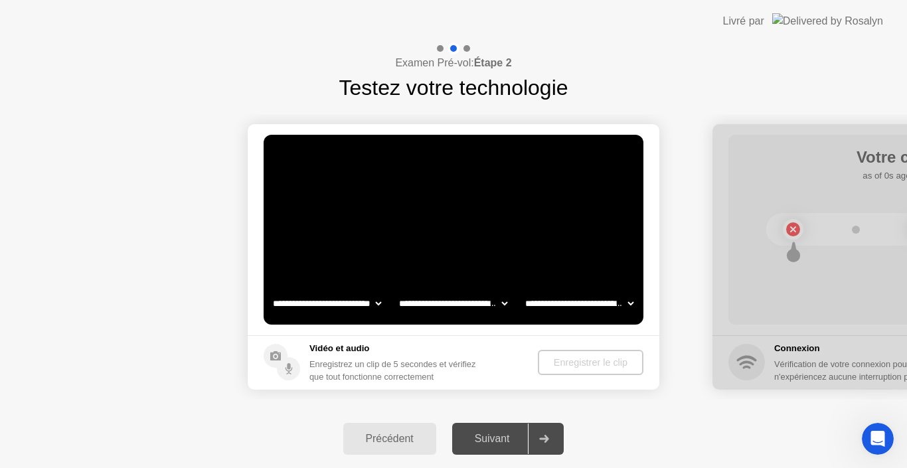
click at [157, 467] on div at bounding box center [453, 468] width 907 height 0
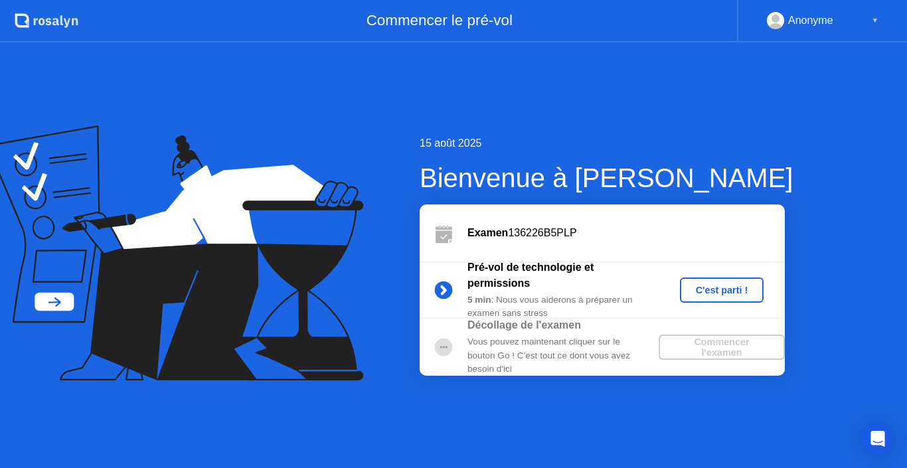
click at [705, 291] on div "C'est parti !" at bounding box center [722, 290] width 74 height 11
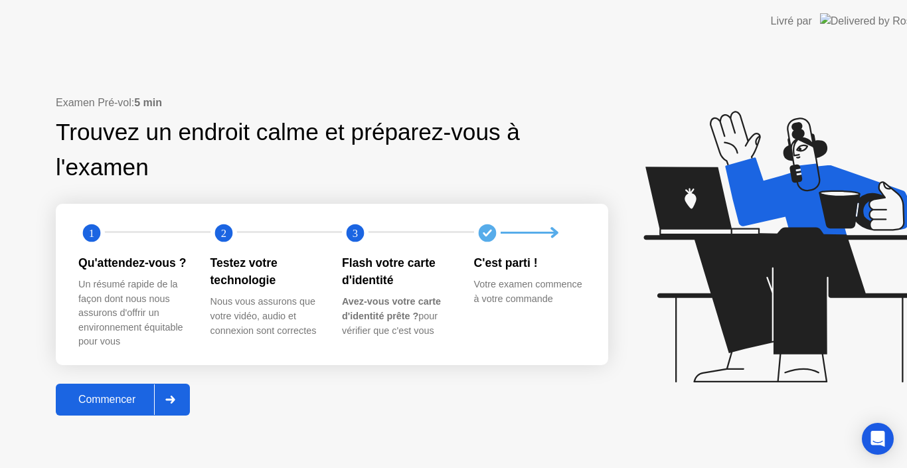
click at [716, 289] on icon at bounding box center [781, 246] width 277 height 271
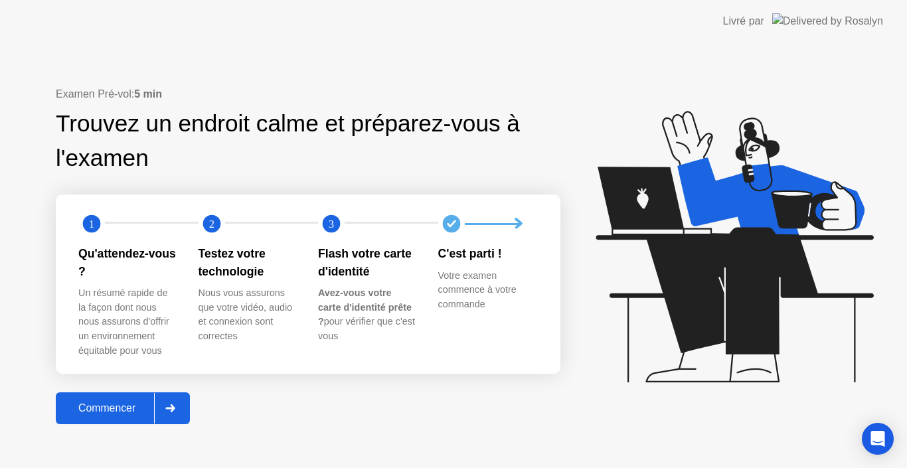
click at [560, 405] on div "Examen Pré-vol: 5 min Trouvez un endroit calme et préparez-vous à l'examen 1 2 …" at bounding box center [308, 255] width 504 height 339
click at [175, 407] on icon at bounding box center [170, 408] width 9 height 8
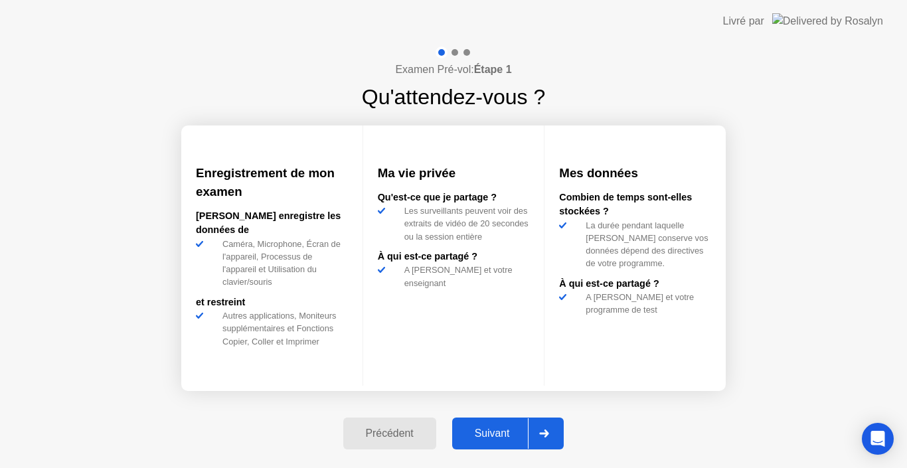
click at [66, 217] on div "Examen Pré-vol: Étape 1 Qu'attendez-vous ? Enregistrement de mon examen Rosalyn…" at bounding box center [453, 254] width 907 height 425
click at [86, 157] on div "Examen Pré-vol: Étape 1 Qu'attendez-vous ? Enregistrement de mon examen Rosalyn…" at bounding box center [453, 254] width 907 height 425
click at [144, 399] on div "Examen Pré-vol: Étape 1 Qu'attendez-vous ? Enregistrement de mon examen Rosalyn…" at bounding box center [453, 254] width 907 height 425
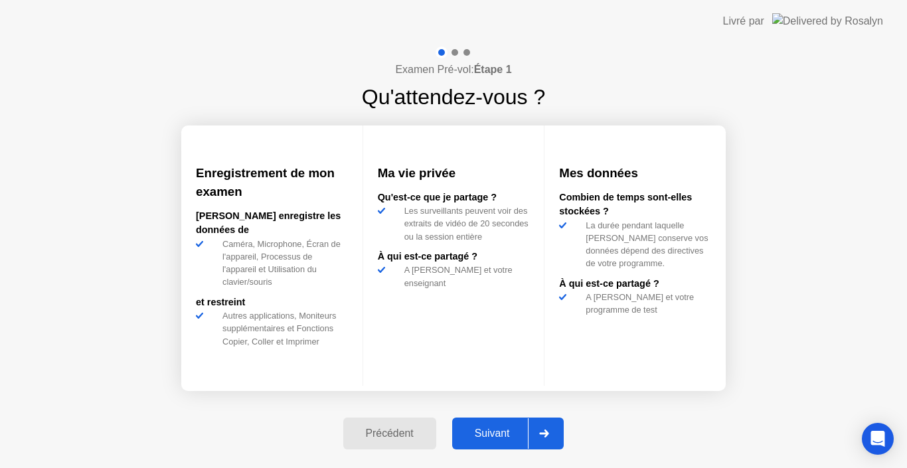
drag, startPoint x: 144, startPoint y: 399, endPoint x: 233, endPoint y: 366, distance: 94.9
click at [144, 399] on div "Examen Pré-vol: Étape 1 Qu'attendez-vous ? Enregistrement de mon examen Rosalyn…" at bounding box center [453, 254] width 907 height 425
click at [771, 340] on div "Examen Pré-vol: Étape 1 Qu'attendez-vous ? Enregistrement de mon examen Rosalyn…" at bounding box center [453, 254] width 907 height 425
click at [546, 432] on icon at bounding box center [544, 433] width 10 height 8
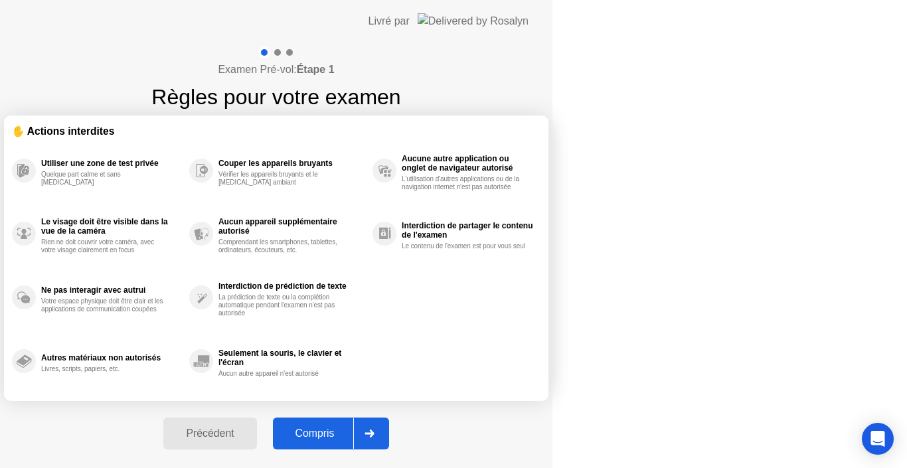
click at [353, 436] on div "Compris" at bounding box center [315, 433] width 76 height 12
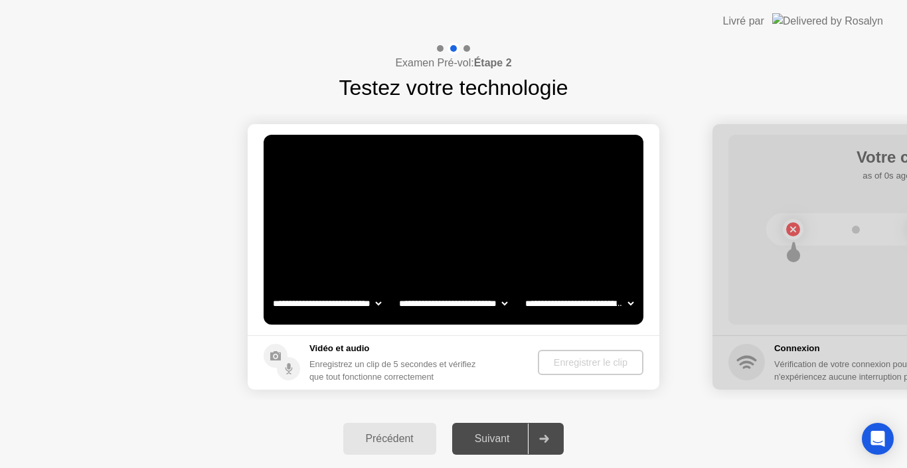
select select "*******"
select select "**********"
select select "*******"
click at [104, 467] on div at bounding box center [453, 468] width 907 height 0
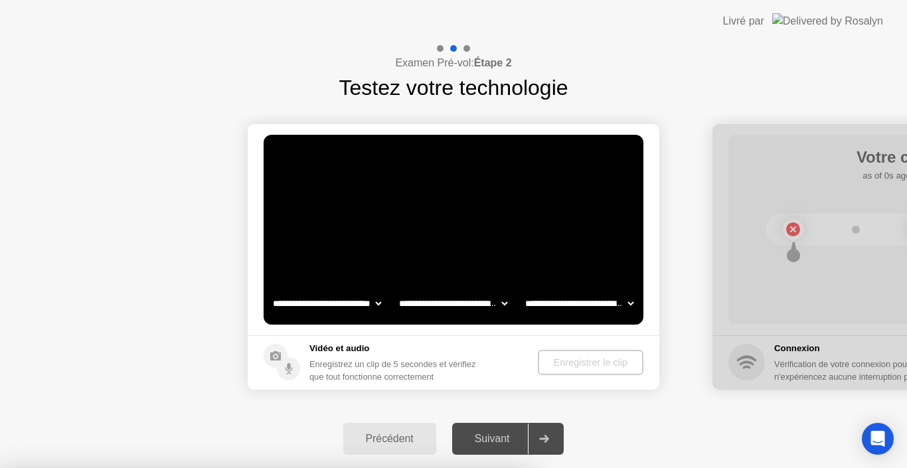
click at [25, 467] on div at bounding box center [453, 468] width 907 height 0
